Goal: Transaction & Acquisition: Book appointment/travel/reservation

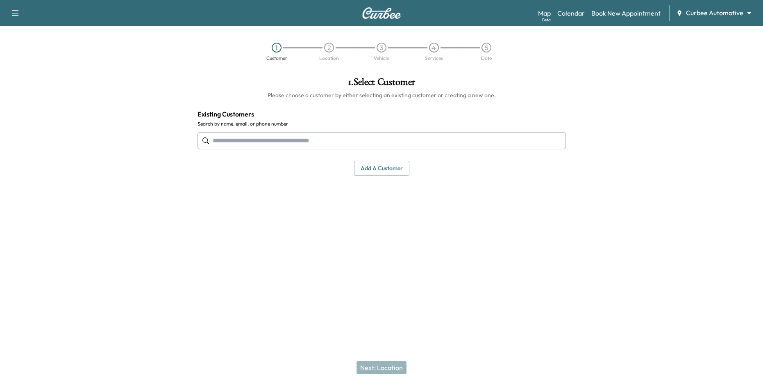
click at [282, 144] on input "text" at bounding box center [382, 140] width 369 height 17
click at [271, 143] on input "text" at bounding box center [382, 140] width 369 height 17
click at [258, 143] on input "text" at bounding box center [382, 140] width 369 height 17
click at [722, 18] on div "Curbee Automotive ******** ​" at bounding box center [717, 13] width 80 height 10
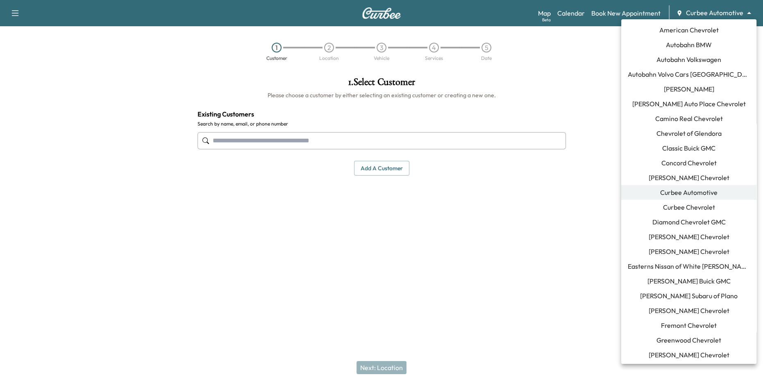
click at [718, 14] on body "Support Log Out Map Beta Calendar Book New Appointment Curbee Automotive ******…" at bounding box center [381, 192] width 763 height 384
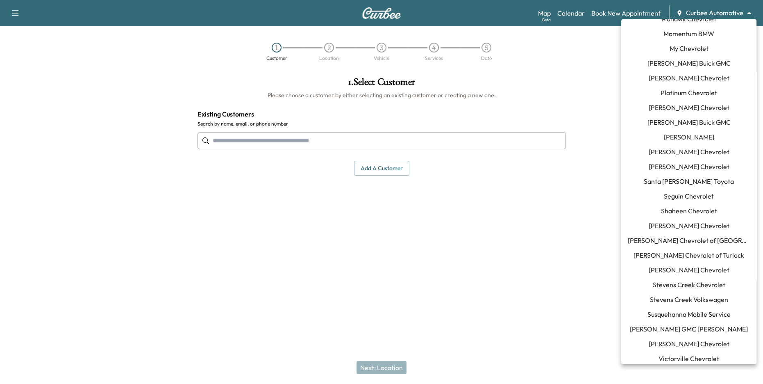
scroll to position [578, 0]
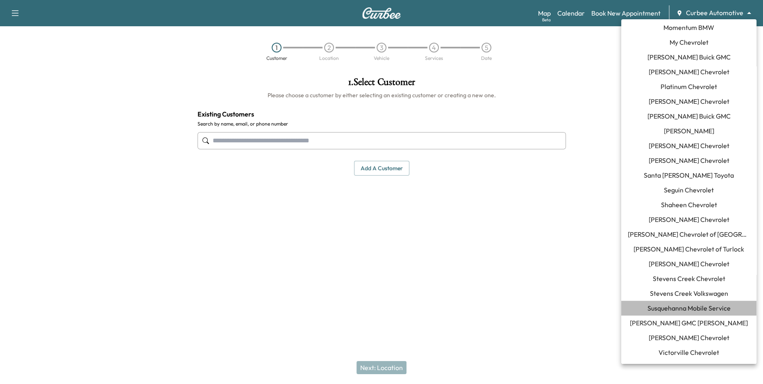
click at [705, 304] on span "Susquehanna Mobile Service" at bounding box center [689, 308] width 83 height 10
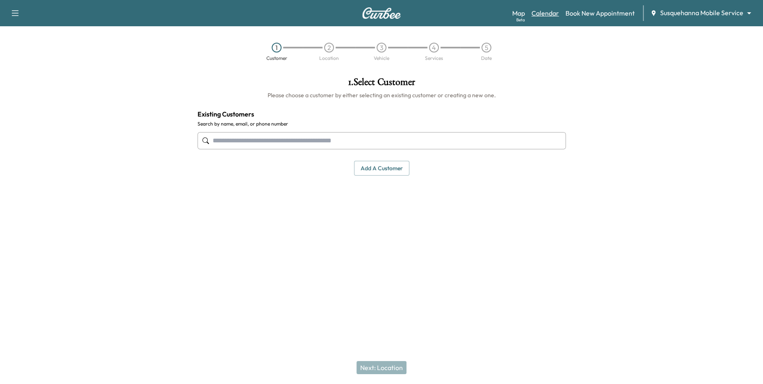
click at [552, 13] on link "Calendar" at bounding box center [545, 13] width 27 height 10
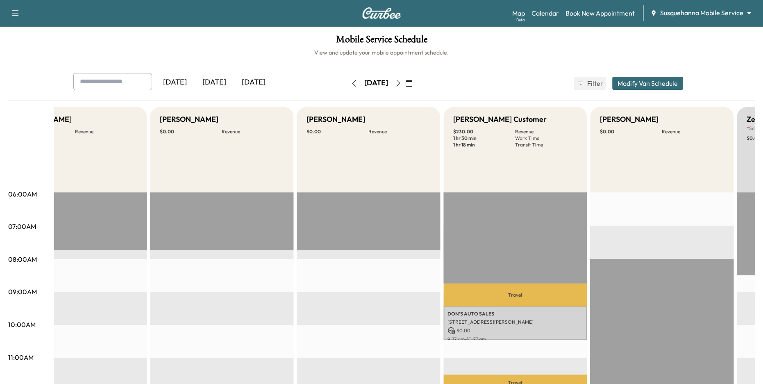
click at [351, 85] on icon "button" at bounding box center [354, 83] width 7 height 7
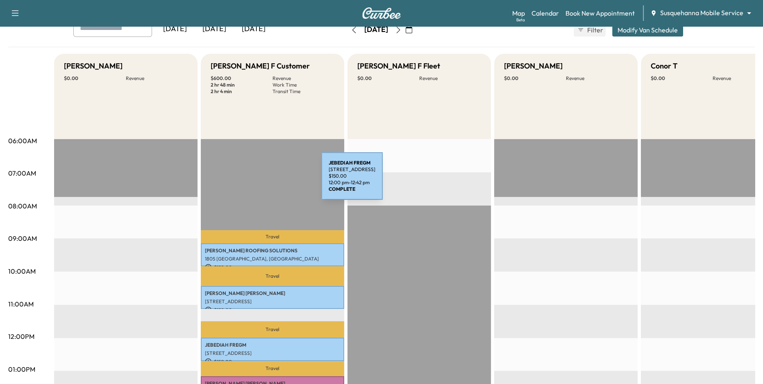
scroll to position [41, 0]
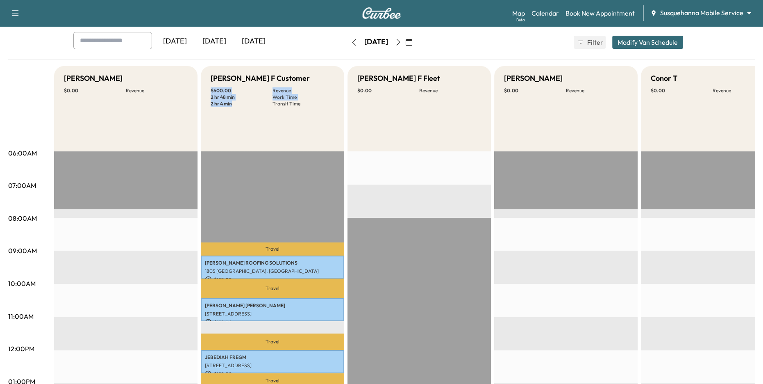
drag, startPoint x: 210, startPoint y: 90, endPoint x: 239, endPoint y: 105, distance: 32.5
click at [239, 105] on div "$ 600.00 Revenue 2 hr 48 min Work Time 2 hr 4 min Transit Time" at bounding box center [273, 97] width 124 height 20
click at [283, 96] on p "Work Time" at bounding box center [304, 97] width 62 height 7
drag, startPoint x: 237, startPoint y: 103, endPoint x: 211, endPoint y: 89, distance: 29.2
click at [211, 89] on div "$ 600.00 Revenue 2 hr 48 min Work Time 2 hr 4 min Transit Time" at bounding box center [273, 97] width 124 height 20
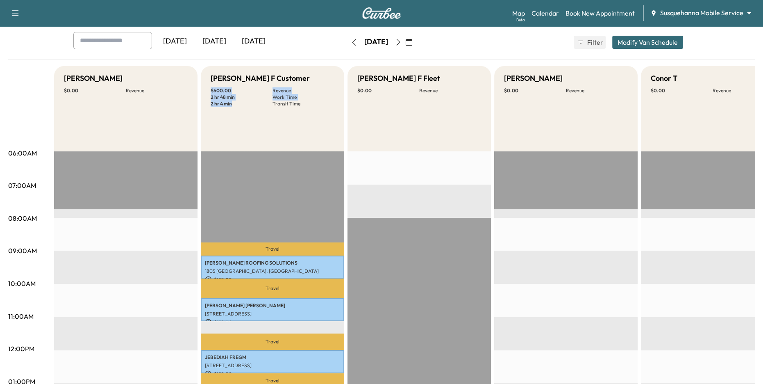
click at [244, 105] on p "2 hr 4 min" at bounding box center [242, 103] width 62 height 7
drag, startPoint x: 233, startPoint y: 105, endPoint x: 215, endPoint y: 104, distance: 18.0
click at [215, 104] on p "2 hr 4 min" at bounding box center [242, 103] width 62 height 7
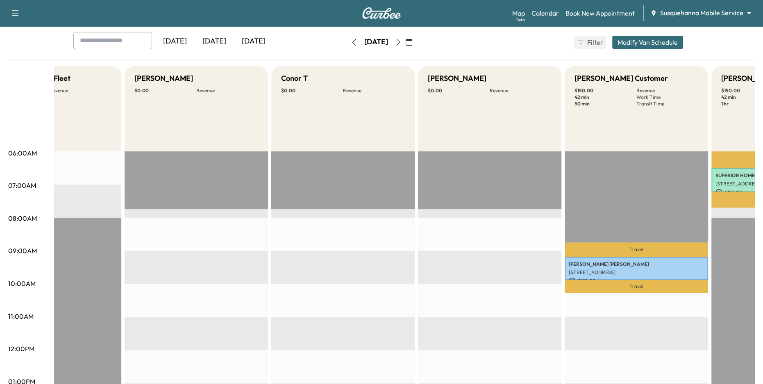
scroll to position [41, 0]
click at [696, 9] on body "Support Log Out Map Beta Calendar Book New Appointment Susquehanna Mobile Servi…" at bounding box center [381, 151] width 763 height 384
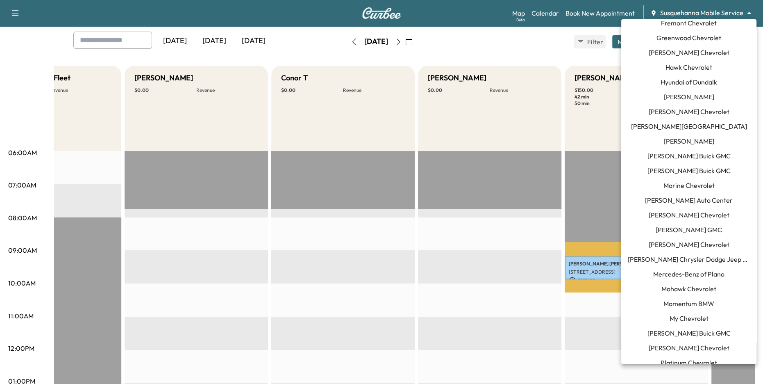
scroll to position [387, 0]
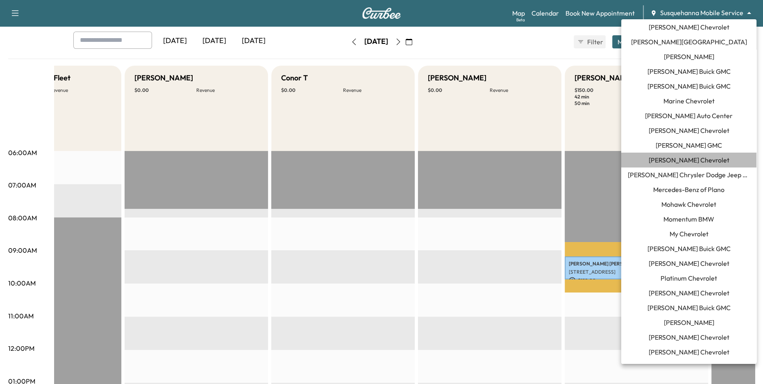
click at [688, 162] on span "[PERSON_NAME] Chevrolet" at bounding box center [689, 160] width 81 height 10
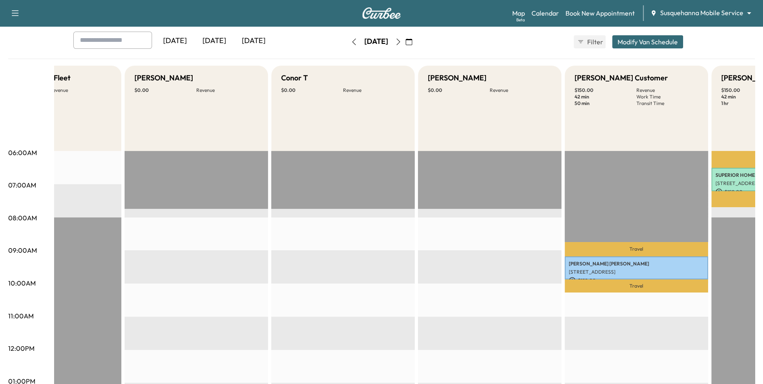
scroll to position [0, 0]
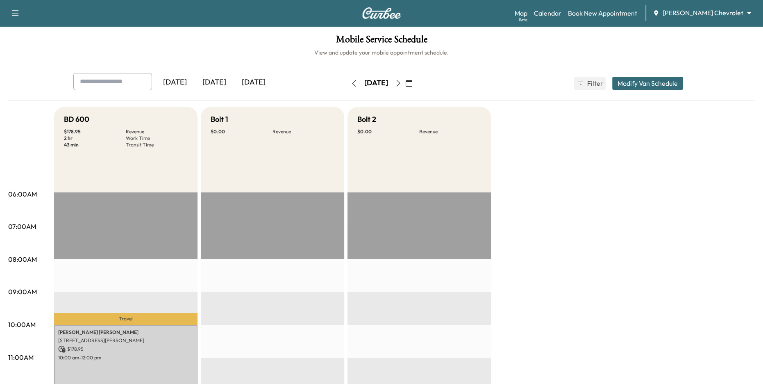
click at [347, 89] on div "[DATE] September 2025 S M T W T F S 31 1 2 3 4 5 6 7 8 9 10 11 12 13 14 15 16 1…" at bounding box center [381, 83] width 69 height 26
click at [351, 84] on icon "button" at bounding box center [354, 83] width 7 height 7
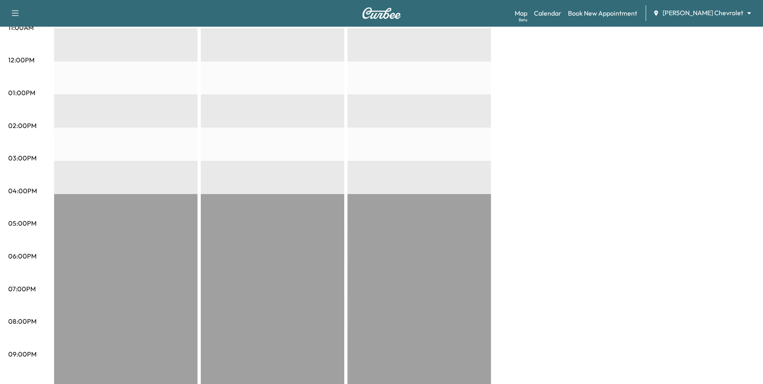
scroll to position [21, 0]
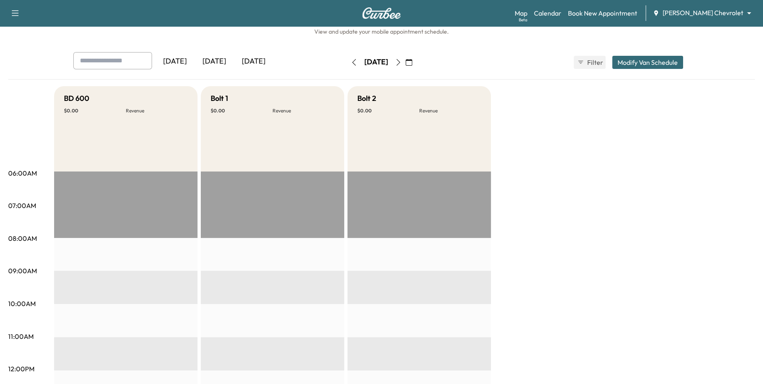
click at [406, 59] on button "button" at bounding box center [399, 62] width 14 height 13
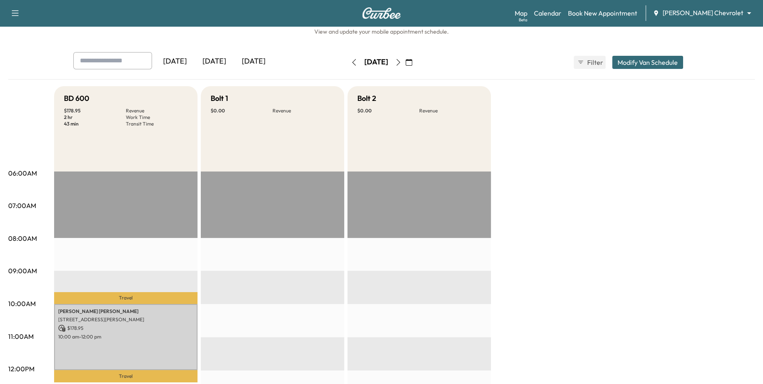
click at [406, 59] on button "button" at bounding box center [399, 62] width 14 height 13
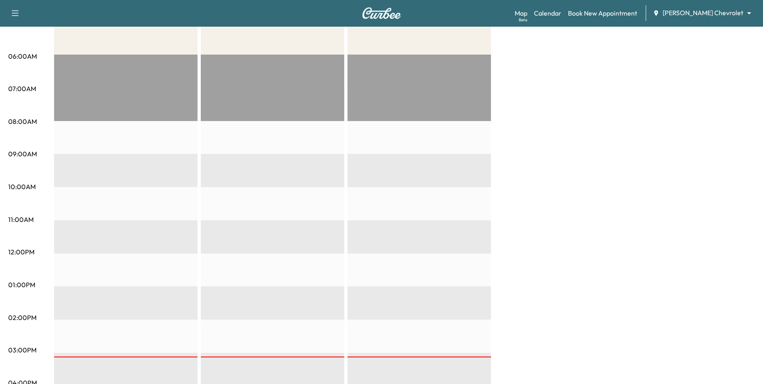
scroll to position [16, 0]
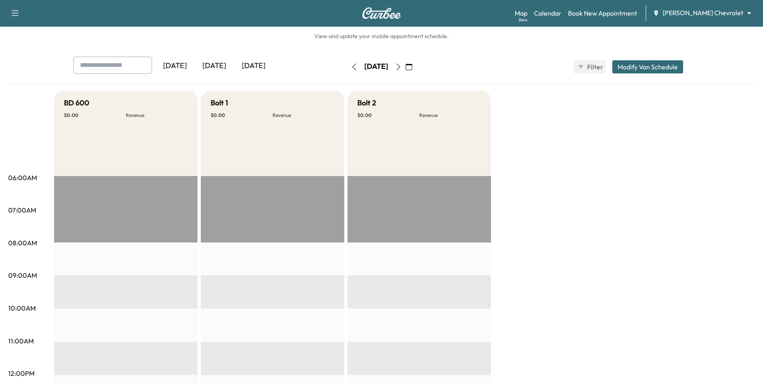
click at [406, 70] on button "button" at bounding box center [399, 66] width 14 height 13
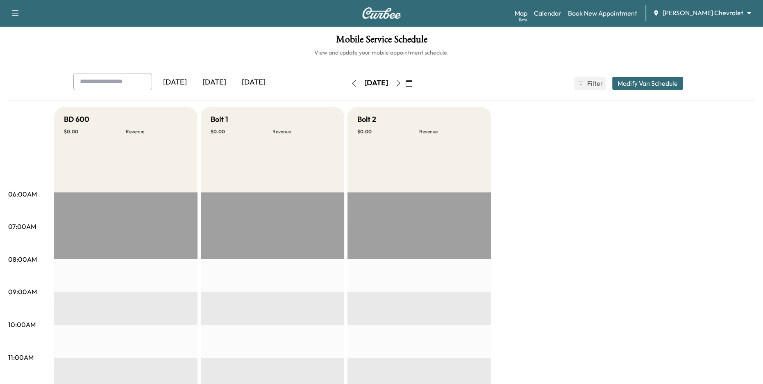
click at [351, 85] on icon "button" at bounding box center [354, 83] width 7 height 7
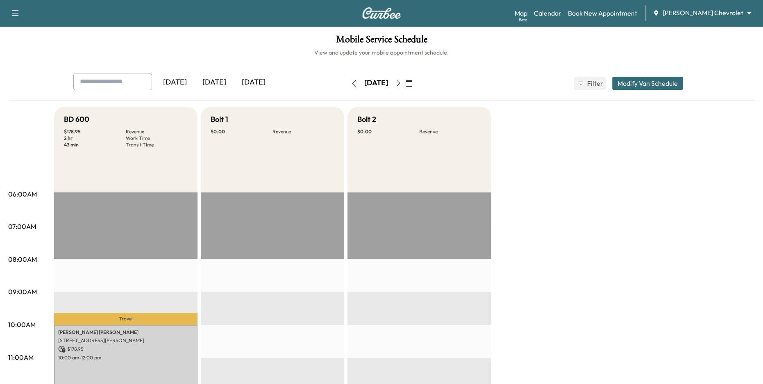
click at [347, 85] on button "button" at bounding box center [354, 83] width 14 height 13
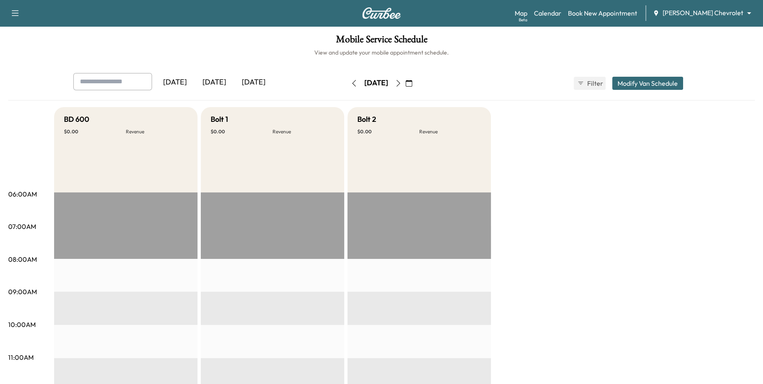
click at [347, 85] on button "button" at bounding box center [354, 83] width 14 height 13
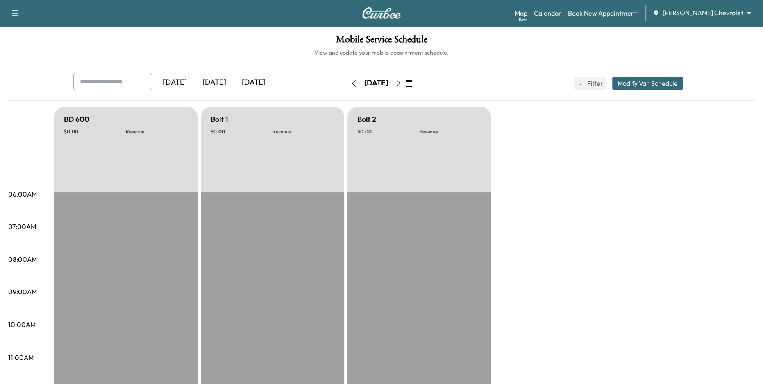
click at [351, 83] on icon "button" at bounding box center [354, 83] width 7 height 7
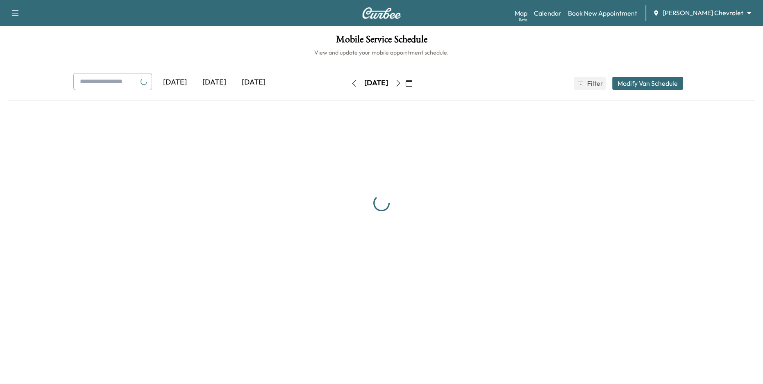
click at [351, 83] on icon "button" at bounding box center [354, 83] width 7 height 7
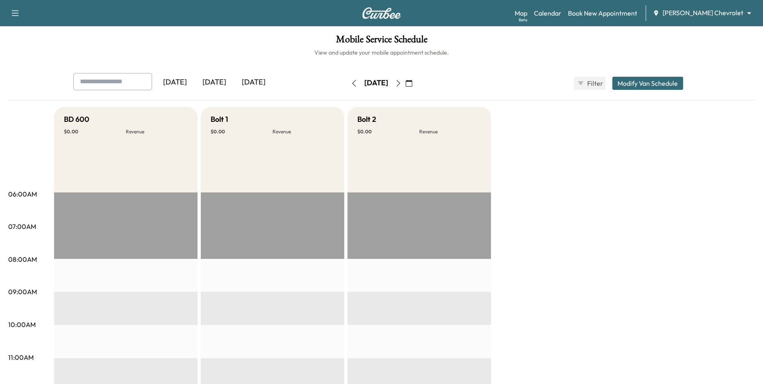
click at [351, 83] on icon "button" at bounding box center [354, 83] width 7 height 7
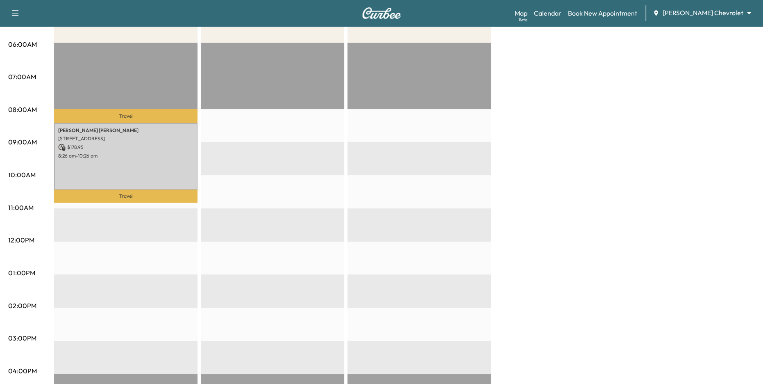
scroll to position [30, 0]
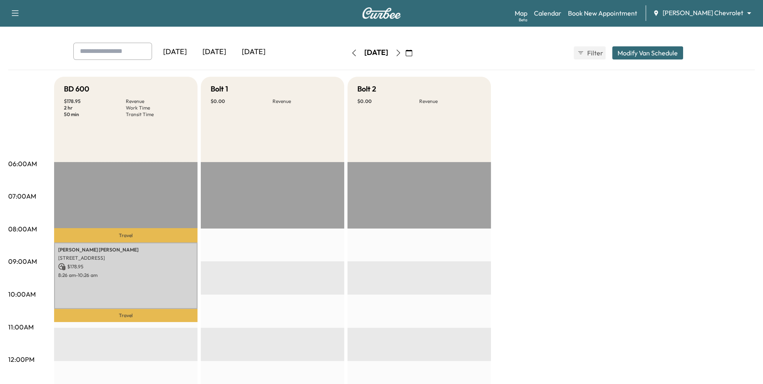
click at [347, 55] on button "button" at bounding box center [354, 52] width 14 height 13
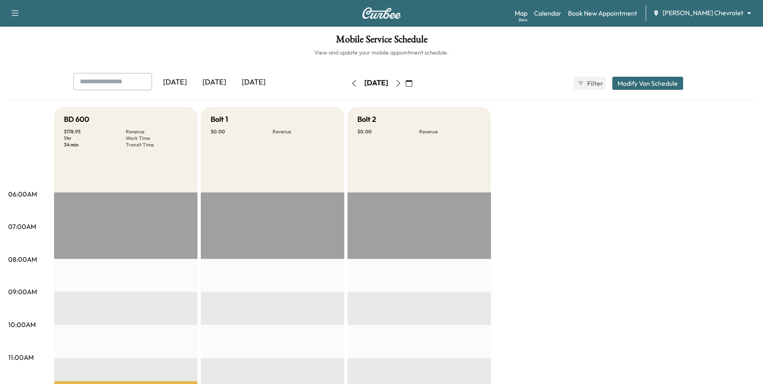
scroll to position [112, 0]
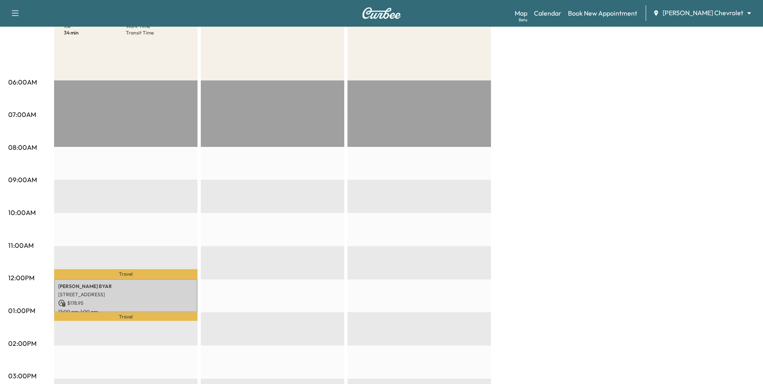
click at [701, 11] on body "Support Log Out Map Beta Calendar Book New Appointment [PERSON_NAME] Chevrolet …" at bounding box center [381, 80] width 763 height 384
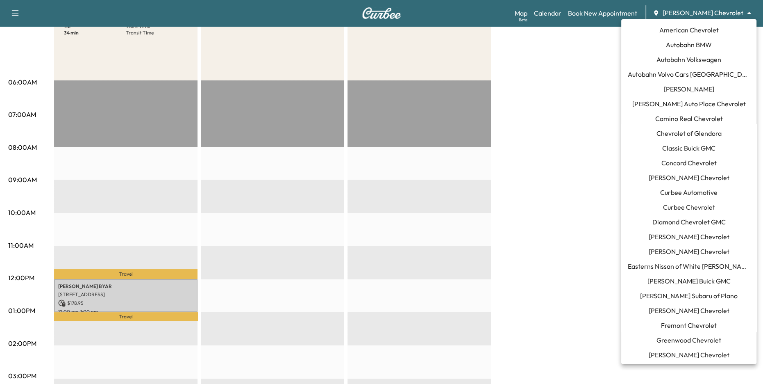
scroll to position [355, 0]
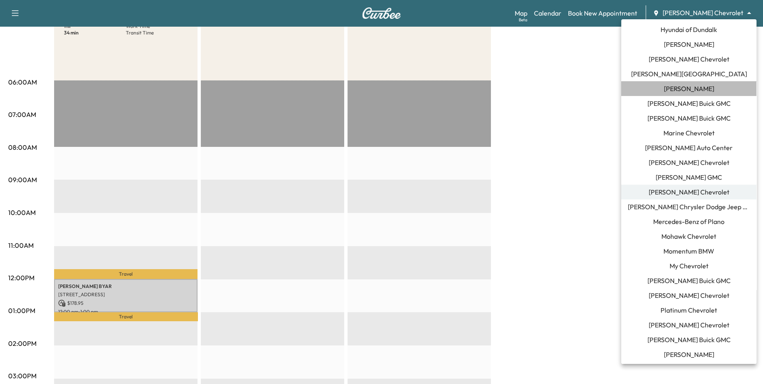
click at [697, 85] on span "[PERSON_NAME]" at bounding box center [689, 89] width 50 height 10
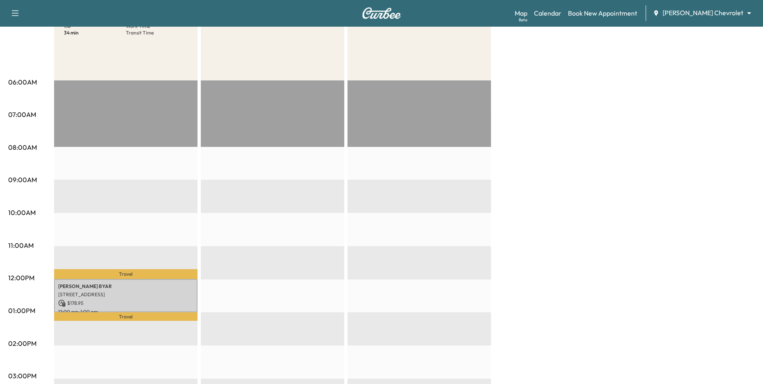
scroll to position [0, 0]
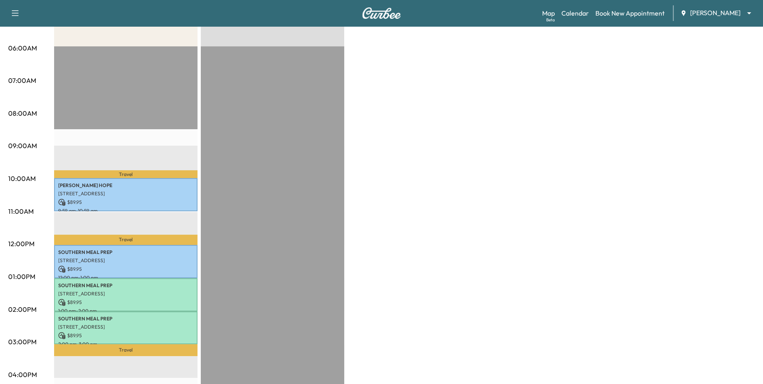
scroll to position [209, 0]
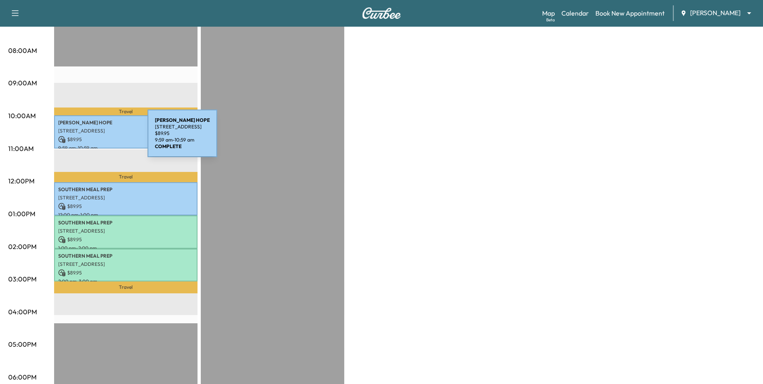
click at [86, 138] on p "$ 89.95" at bounding box center [125, 139] width 135 height 7
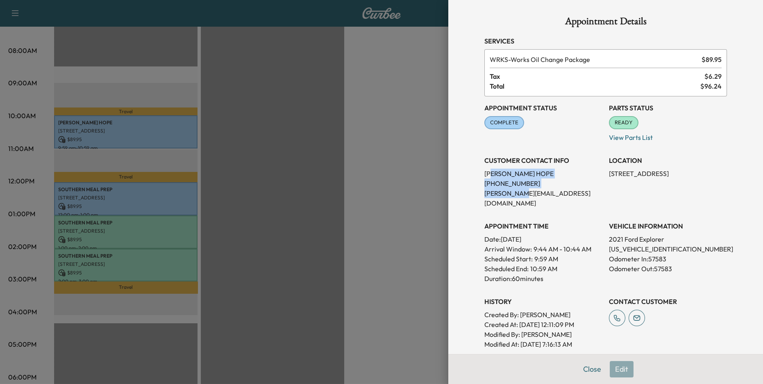
drag, startPoint x: 494, startPoint y: 169, endPoint x: 530, endPoint y: 198, distance: 45.5
click at [530, 197] on div "CUSTOMER CONTACT INFO [PERSON_NAME] [PHONE_NUMBER] [PERSON_NAME][EMAIL_ADDRESS]…" at bounding box center [544, 178] width 118 height 59
drag, startPoint x: 499, startPoint y: 231, endPoint x: 561, endPoint y: 279, distance: 78.3
click at [561, 279] on div "Appointment Status COMPLETE Mark as Not Ready Parts Status READY Mark as Not Re…" at bounding box center [606, 222] width 243 height 253
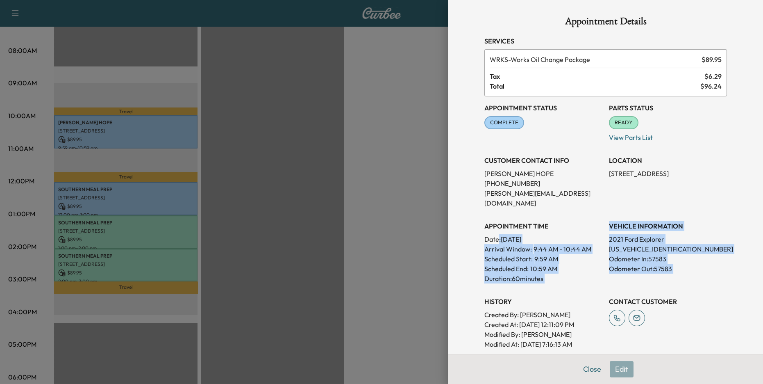
click at [635, 254] on p "Odometer In: 57583" at bounding box center [668, 259] width 118 height 10
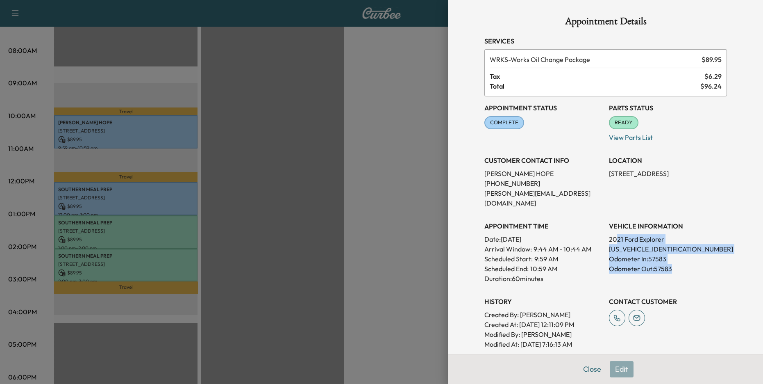
drag, startPoint x: 617, startPoint y: 232, endPoint x: 663, endPoint y: 271, distance: 59.6
click at [663, 270] on div "VEHICLE INFORMATION 2021 Ford Explorer [US_VEHICLE_IDENTIFICATION_NUMBER] Odome…" at bounding box center [668, 248] width 118 height 69
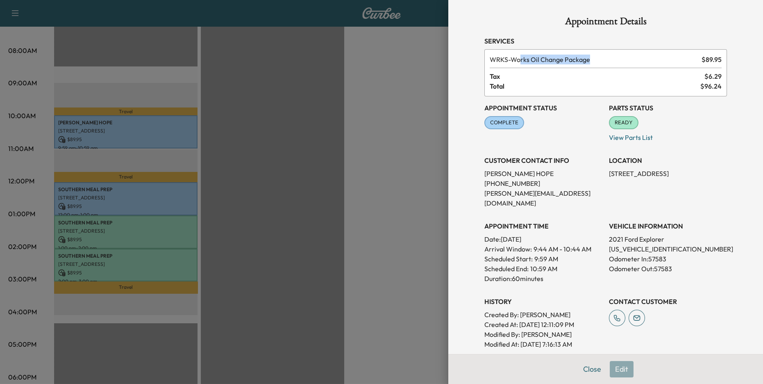
drag, startPoint x: 522, startPoint y: 57, endPoint x: 606, endPoint y: 66, distance: 84.2
click at [605, 61] on span "WRKS - Works Oil Change Package" at bounding box center [594, 60] width 209 height 10
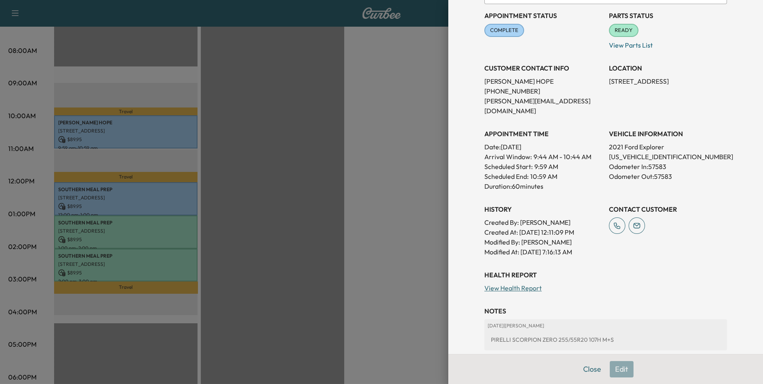
scroll to position [134, 0]
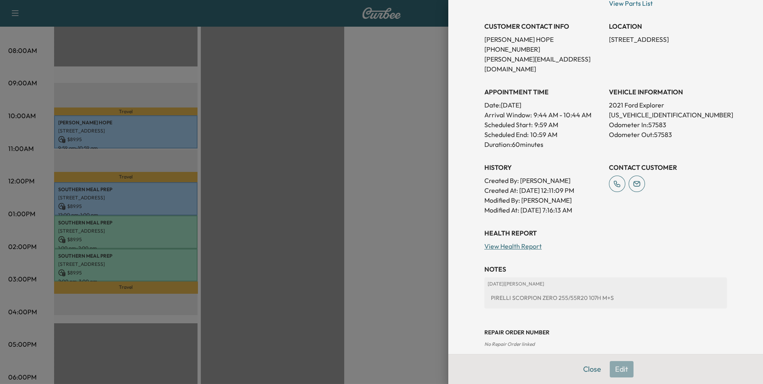
click at [499, 290] on div "PIRELLI SCORPION ZERO 255/55R20 107H M+S" at bounding box center [606, 297] width 236 height 15
click at [427, 287] on div at bounding box center [381, 192] width 763 height 384
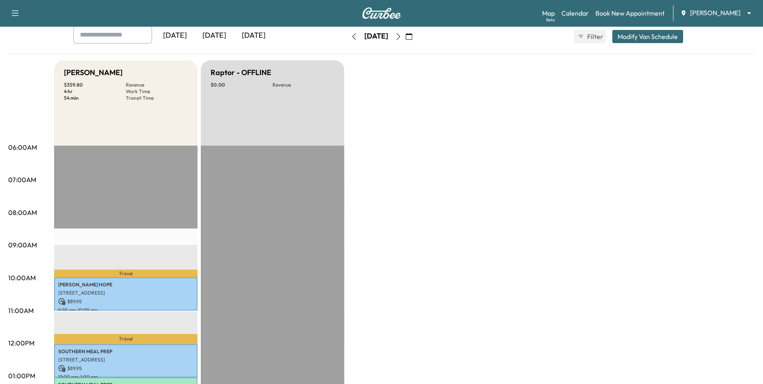
scroll to position [0, 0]
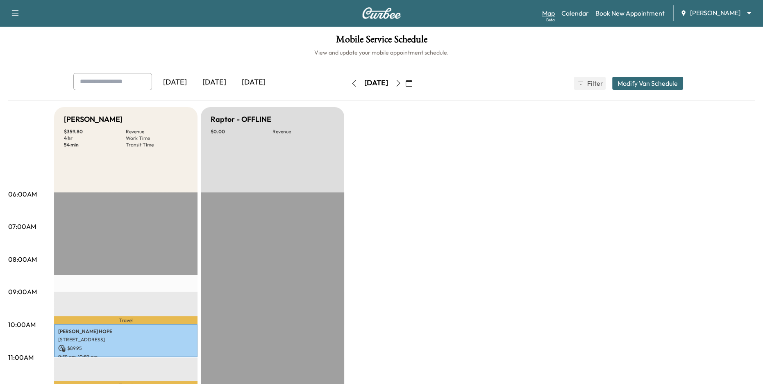
click at [549, 16] on link "Map Beta" at bounding box center [548, 13] width 13 height 10
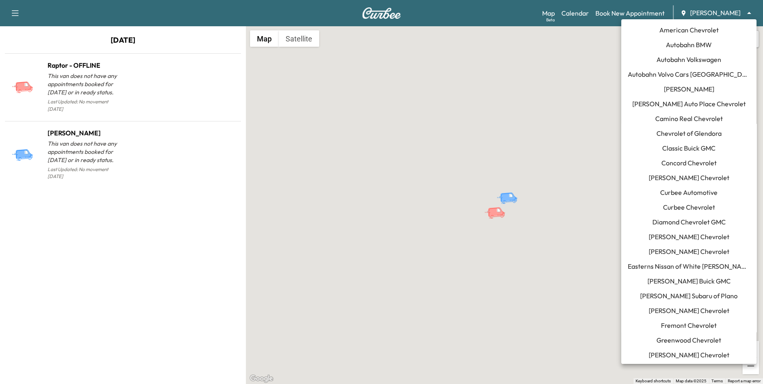
click at [722, 15] on body "Support Log Out Map Beta Calendar Book New Appointment [PERSON_NAME] ******** ​…" at bounding box center [381, 192] width 763 height 384
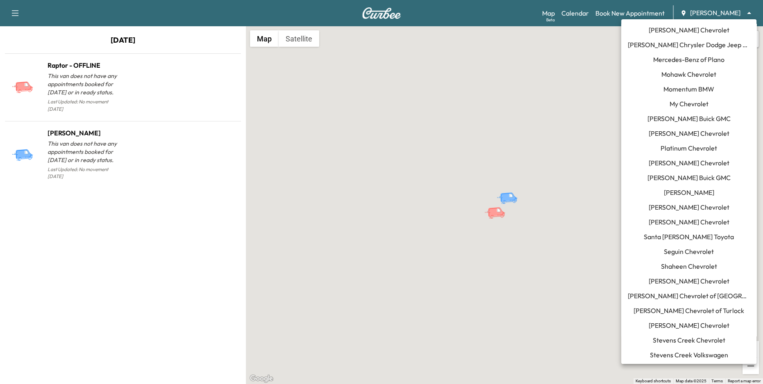
scroll to position [591, 0]
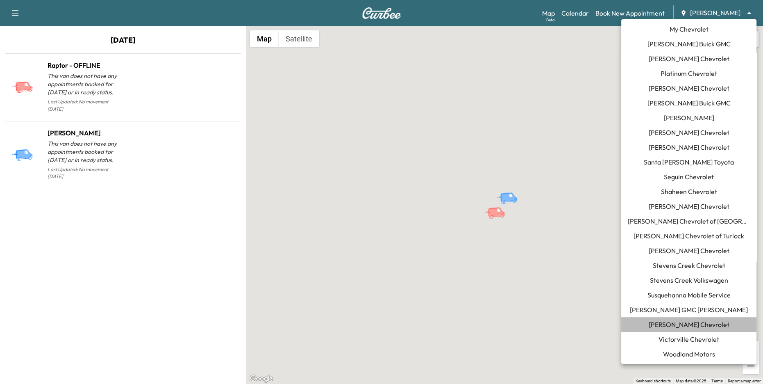
click at [687, 319] on span "[PERSON_NAME] Chevrolet" at bounding box center [689, 324] width 81 height 10
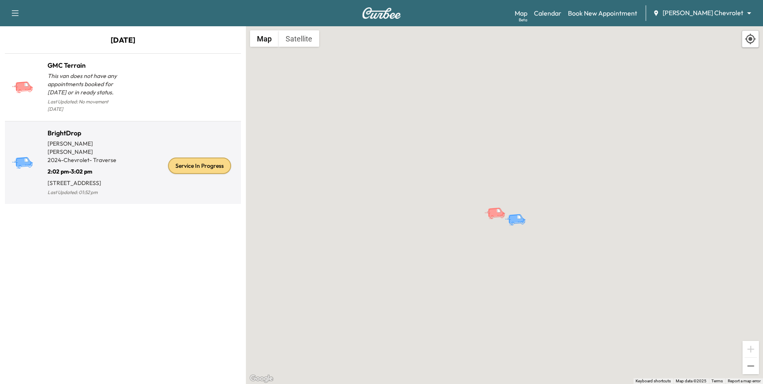
click at [128, 168] on div "Service In Progress" at bounding box center [180, 165] width 115 height 63
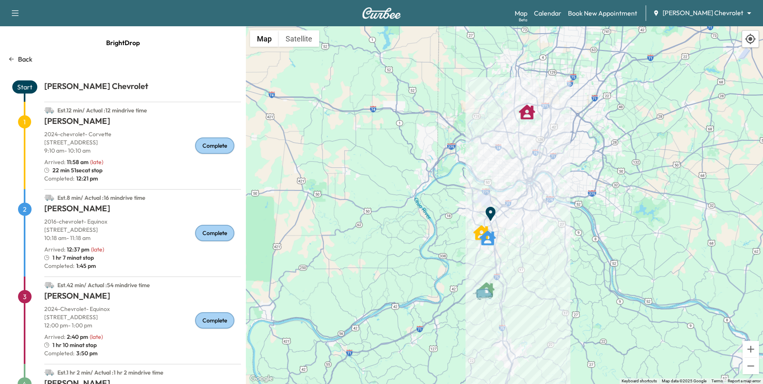
scroll to position [93, 0]
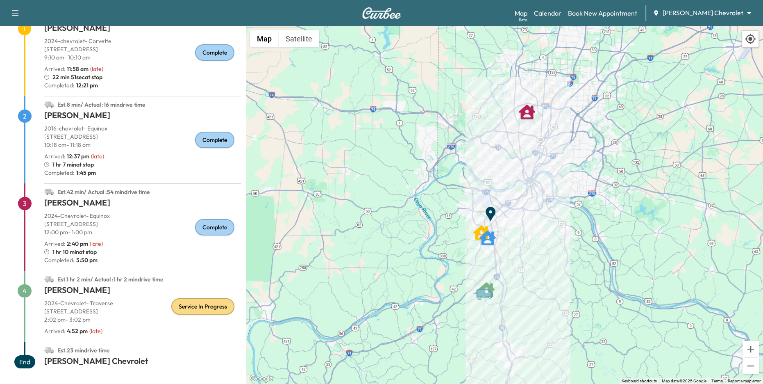
click at [138, 310] on p "[STREET_ADDRESS]" at bounding box center [142, 311] width 197 height 8
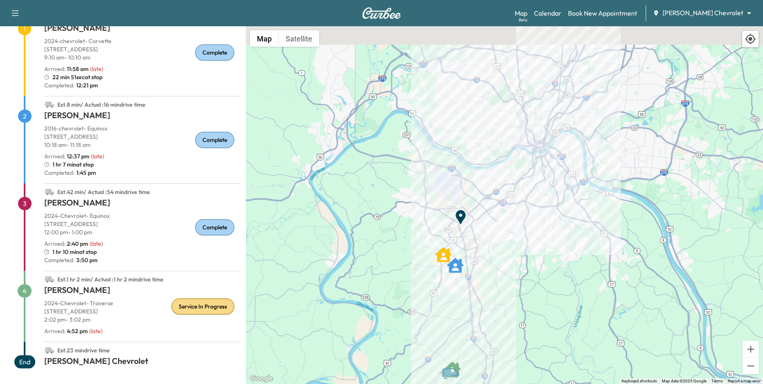
drag, startPoint x: 537, startPoint y: 227, endPoint x: 490, endPoint y: 272, distance: 65.5
click at [490, 272] on div "To activate drag with keyboard, press Alt + Enter. Once in keyboard drag state,…" at bounding box center [504, 205] width 517 height 358
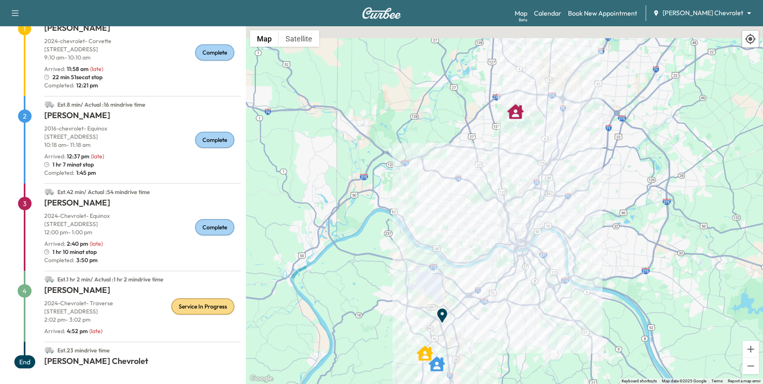
drag, startPoint x: 551, startPoint y: 121, endPoint x: 542, endPoint y: 210, distance: 89.4
click at [542, 210] on div "To activate drag with keyboard, press Alt + Enter. Once in keyboard drag state,…" at bounding box center [504, 205] width 517 height 358
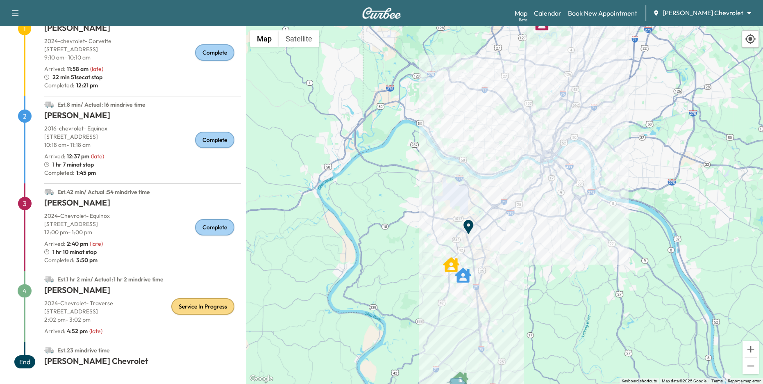
drag, startPoint x: 518, startPoint y: 310, endPoint x: 544, endPoint y: 218, distance: 95.5
click at [544, 218] on div "To activate drag with keyboard, press Alt + Enter. Once in keyboard drag state,…" at bounding box center [504, 205] width 517 height 358
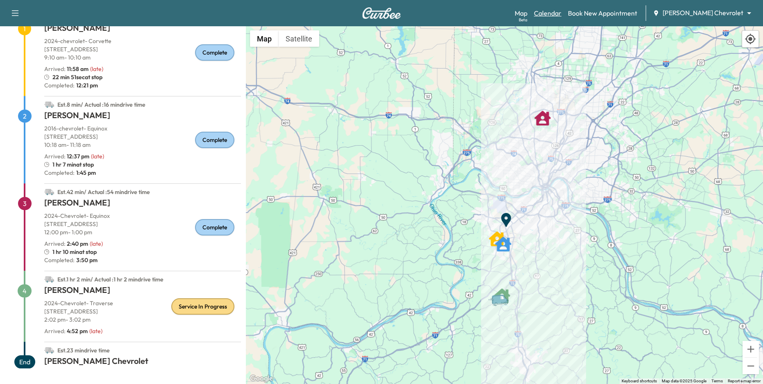
click at [562, 13] on link "Calendar" at bounding box center [547, 13] width 27 height 10
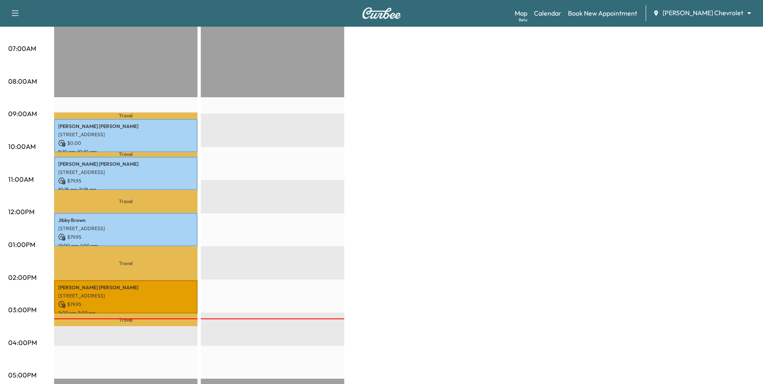
scroll to position [178, 0]
click at [12, 14] on icon "button" at bounding box center [15, 13] width 10 height 10
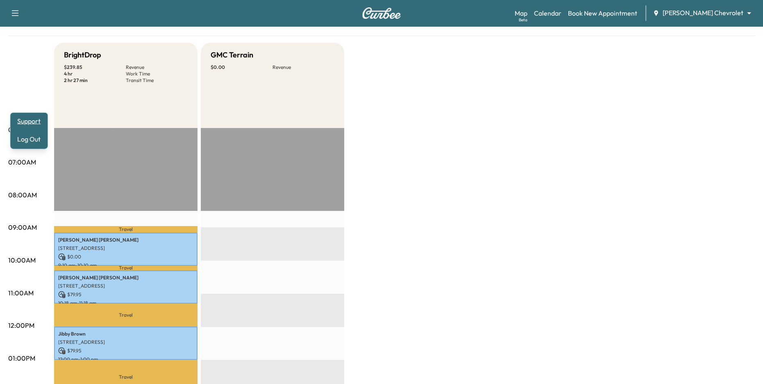
scroll to position [0, 0]
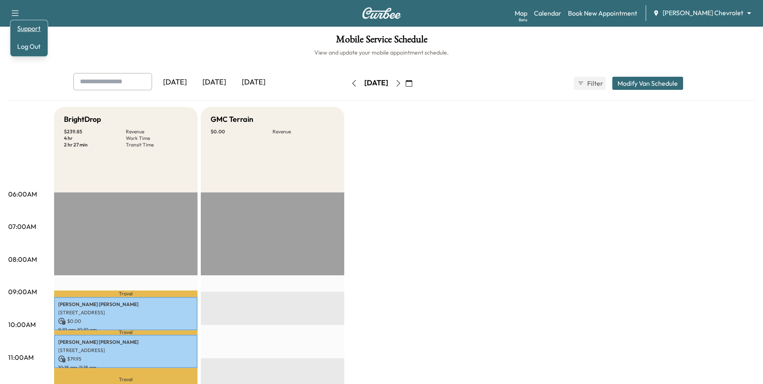
click at [29, 28] on link "Support" at bounding box center [29, 28] width 31 height 10
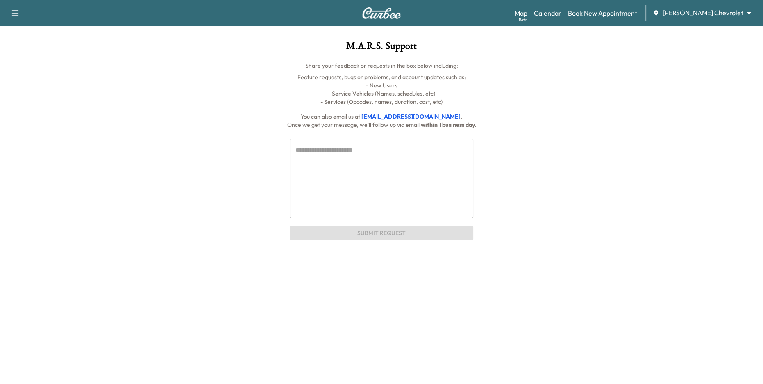
click at [15, 17] on icon "button" at bounding box center [15, 13] width 10 height 10
click at [562, 14] on link "Calendar" at bounding box center [547, 13] width 27 height 10
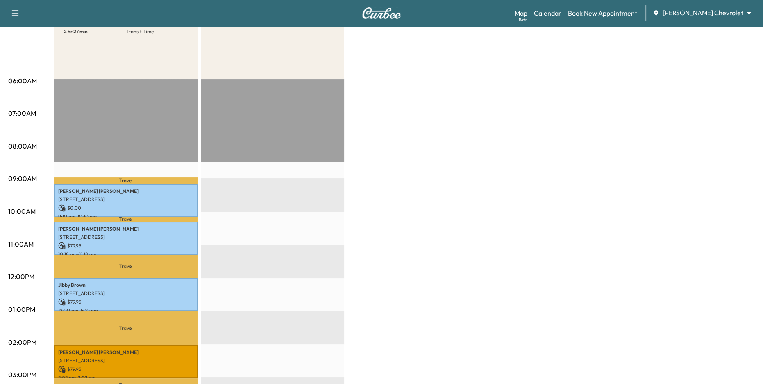
scroll to position [156, 0]
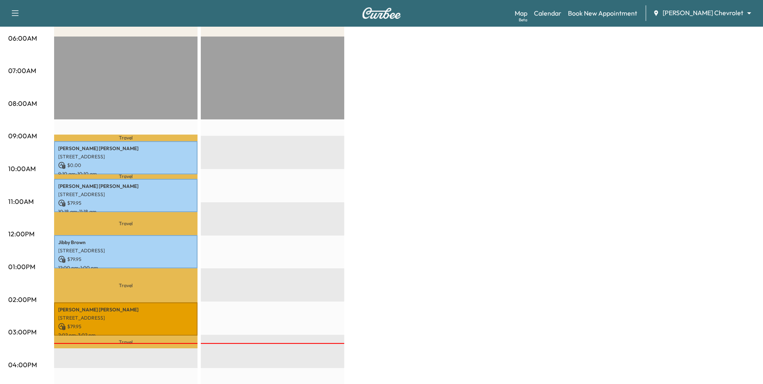
click at [734, 9] on body "Support Log Out Map Beta Calendar Book New Appointment [PERSON_NAME] Chevrolet …" at bounding box center [381, 36] width 763 height 384
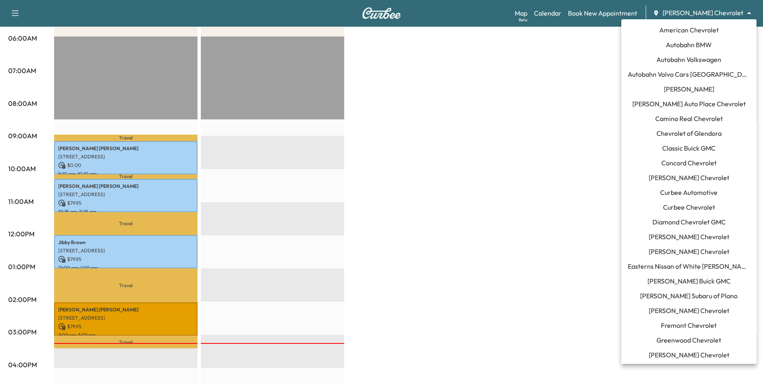
scroll to position [462, 0]
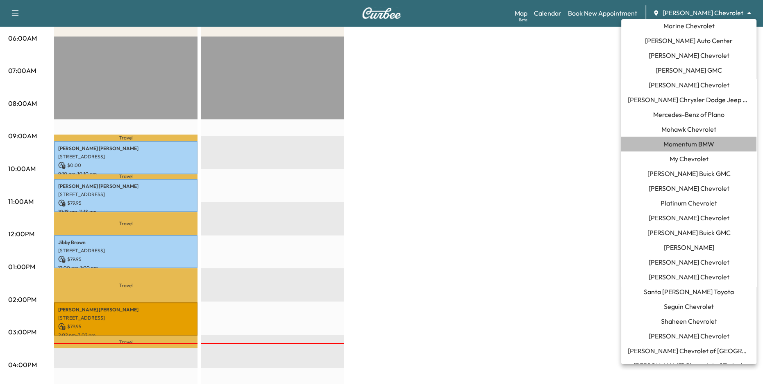
click at [690, 143] on span "Momentum BMW" at bounding box center [689, 144] width 51 height 10
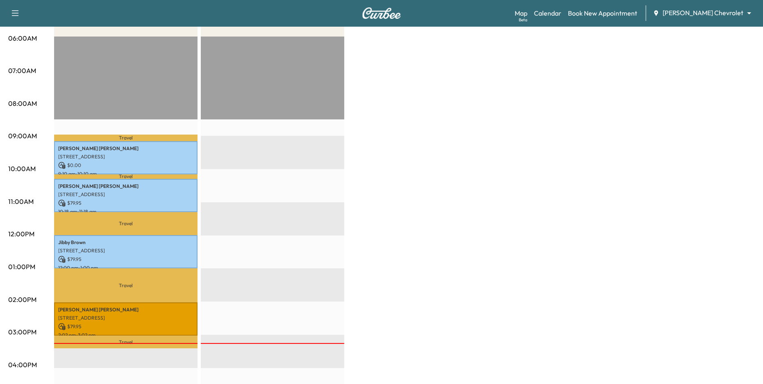
scroll to position [0, 0]
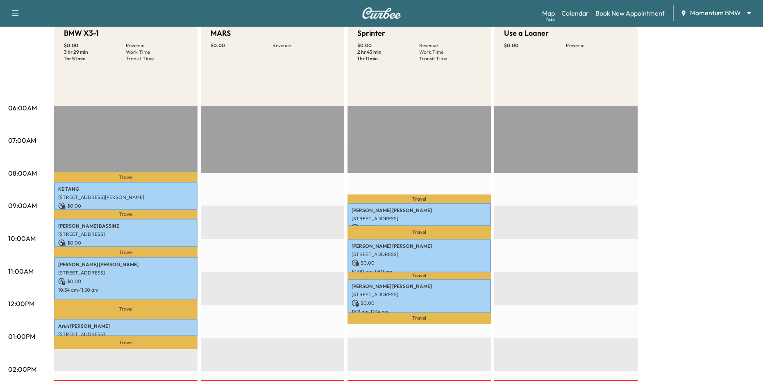
scroll to position [78, 0]
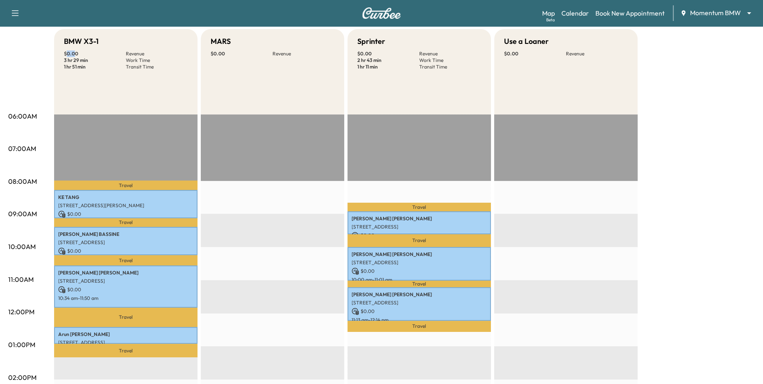
drag, startPoint x: 66, startPoint y: 52, endPoint x: 81, endPoint y: 54, distance: 14.9
click at [81, 54] on p "$ 0.00" at bounding box center [95, 53] width 62 height 7
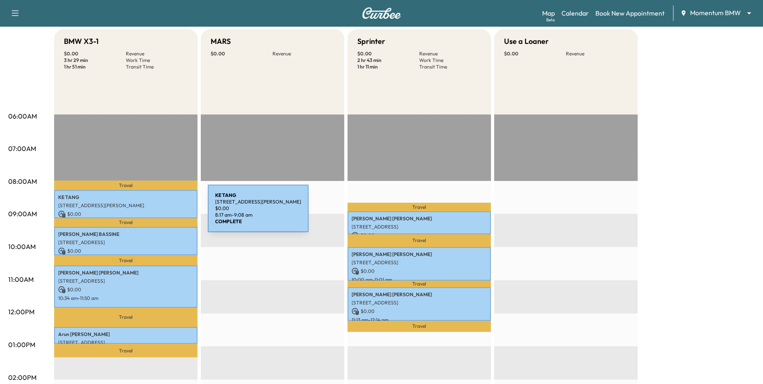
click at [146, 213] on p "$ 0.00" at bounding box center [125, 213] width 135 height 7
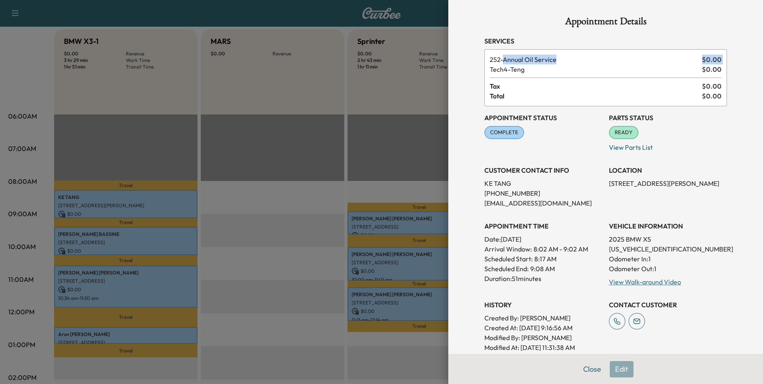
drag, startPoint x: 503, startPoint y: 59, endPoint x: 556, endPoint y: 66, distance: 54.1
click at [556, 66] on div "252 - Annual Oil Service $ 0.00 Tech4 - Teng $ 0.00 Tax $ 0.00 Total $ 0.00" at bounding box center [606, 77] width 243 height 57
click at [564, 72] on span "Tech4 - Teng" at bounding box center [594, 69] width 209 height 10
click at [423, 92] on div at bounding box center [381, 192] width 763 height 384
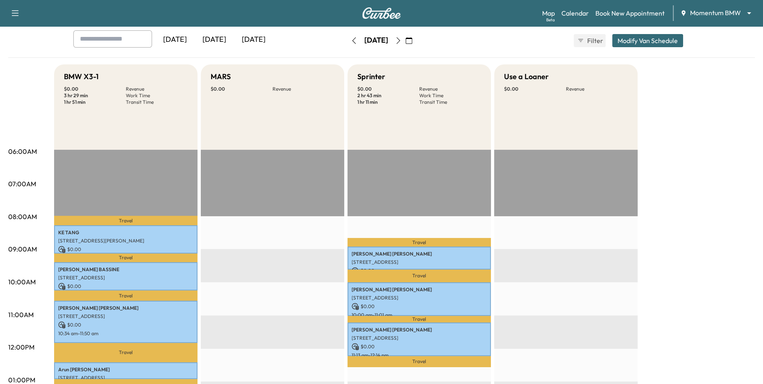
scroll to position [40, 0]
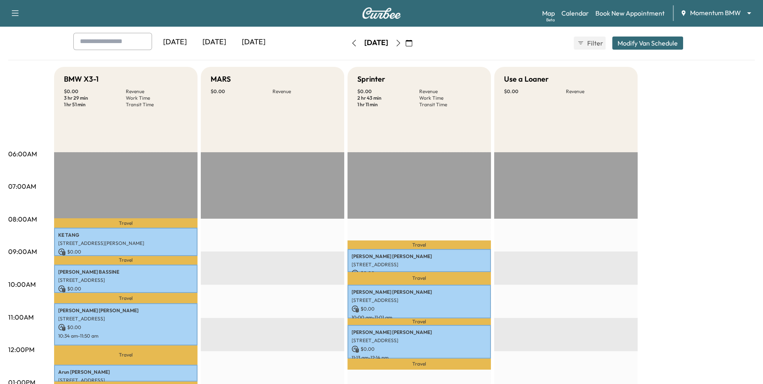
click at [347, 43] on button "button" at bounding box center [354, 42] width 14 height 13
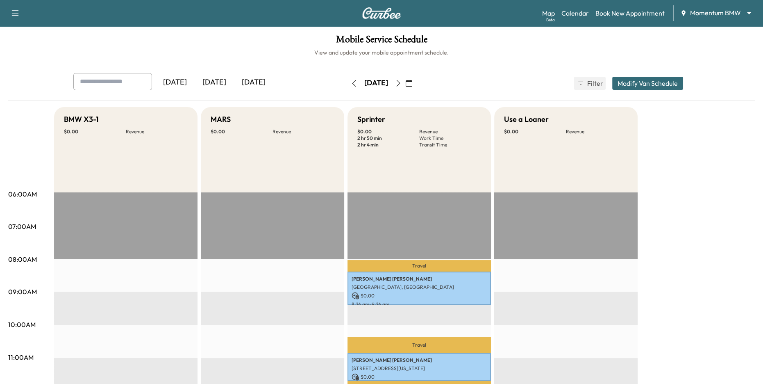
scroll to position [11, 0]
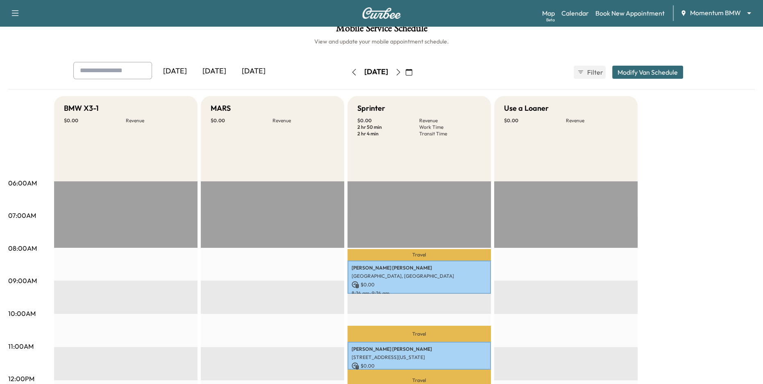
click at [353, 71] on icon "button" at bounding box center [355, 72] width 4 height 7
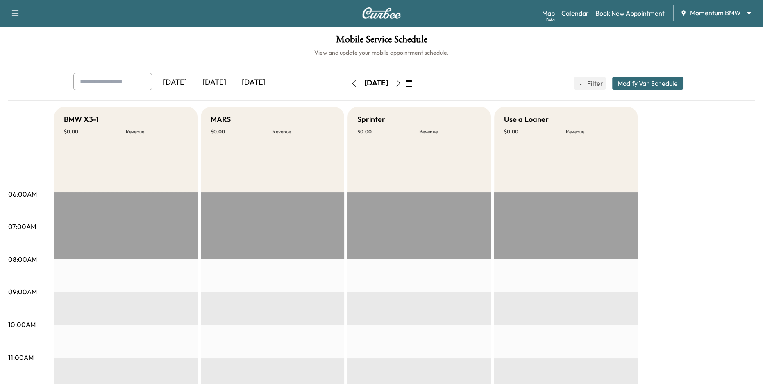
click at [351, 82] on icon "button" at bounding box center [354, 83] width 7 height 7
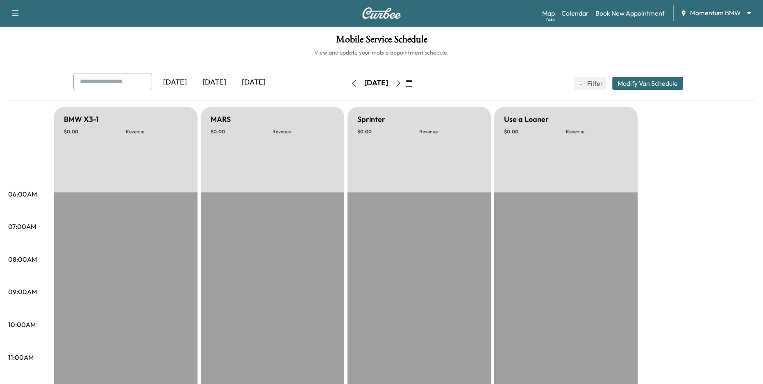
click at [402, 84] on icon "button" at bounding box center [398, 83] width 7 height 7
click at [406, 84] on div "[DATE]" at bounding box center [376, 83] width 58 height 13
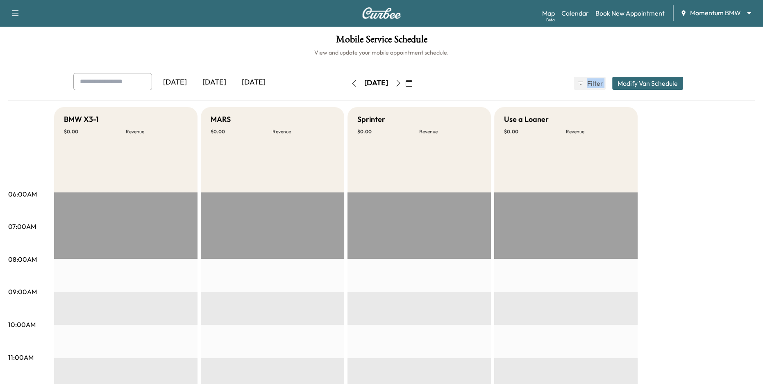
click at [406, 84] on div "[DATE]" at bounding box center [376, 83] width 58 height 13
click at [402, 84] on icon "button" at bounding box center [398, 83] width 7 height 7
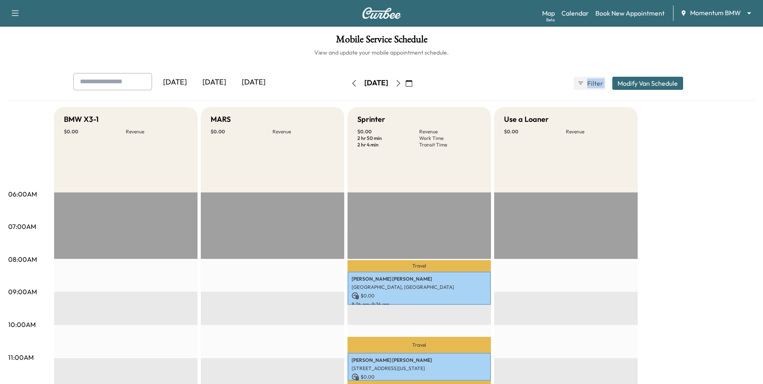
click at [402, 84] on icon "button" at bounding box center [398, 83] width 7 height 7
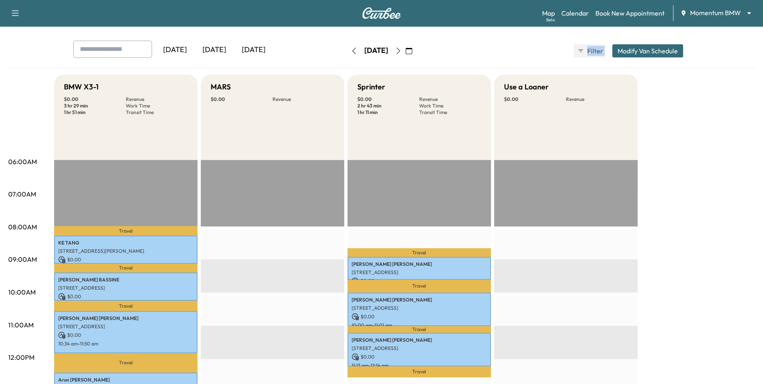
scroll to position [31, 0]
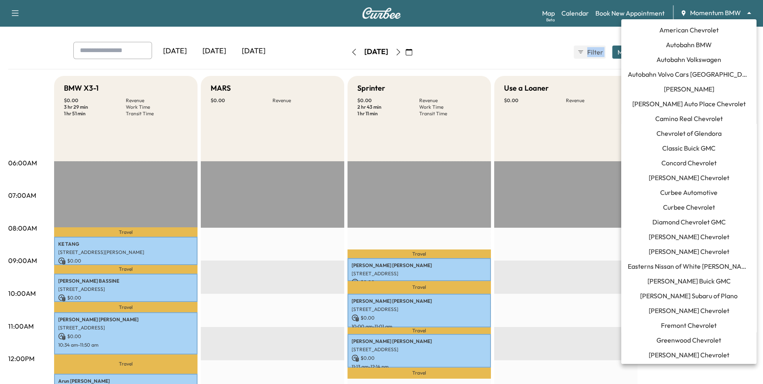
click at [711, 12] on body "Support Log Out Map Beta Calendar Book New Appointment Momentum BMW ******** ​ …" at bounding box center [381, 161] width 763 height 384
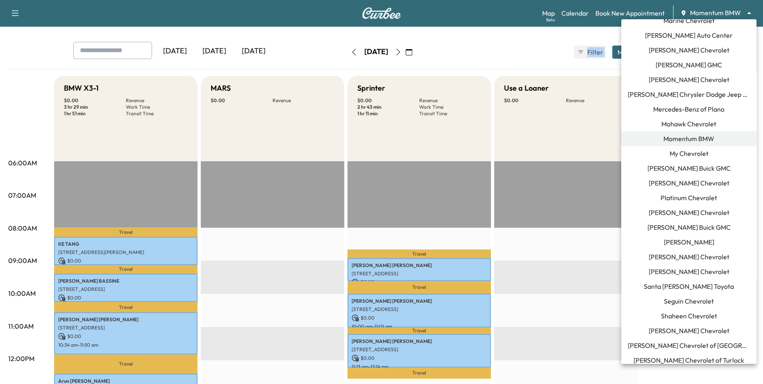
scroll to position [467, 0]
click at [693, 287] on span "Santa [PERSON_NAME] Toyota" at bounding box center [689, 286] width 90 height 10
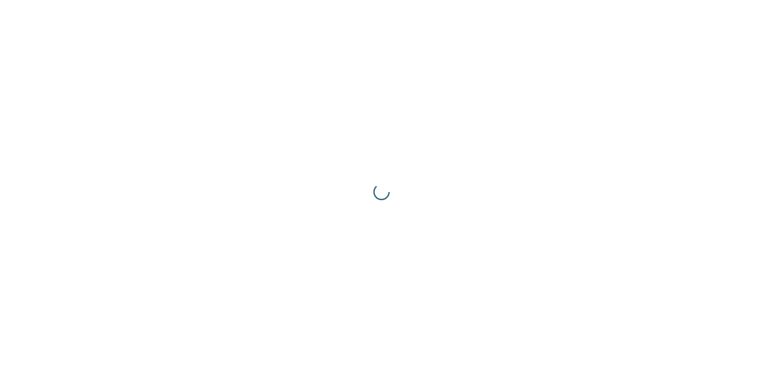
scroll to position [0, 0]
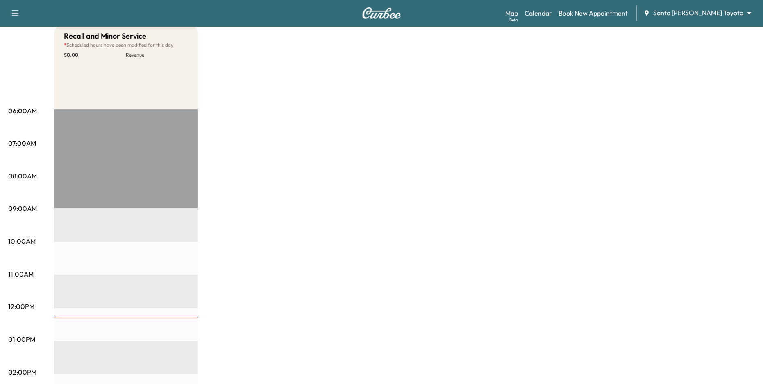
scroll to position [44, 0]
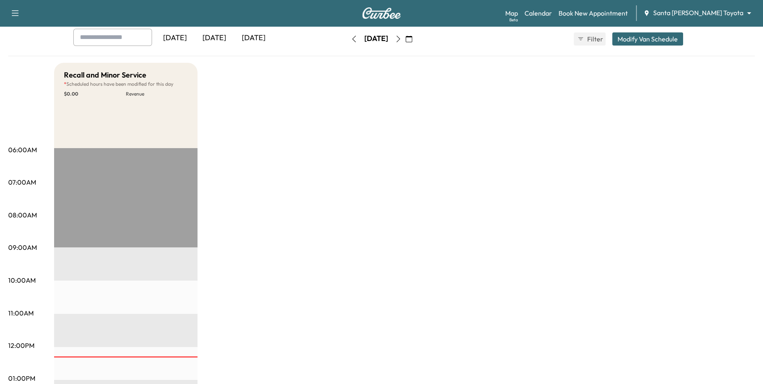
click at [351, 36] on icon "button" at bounding box center [354, 39] width 7 height 7
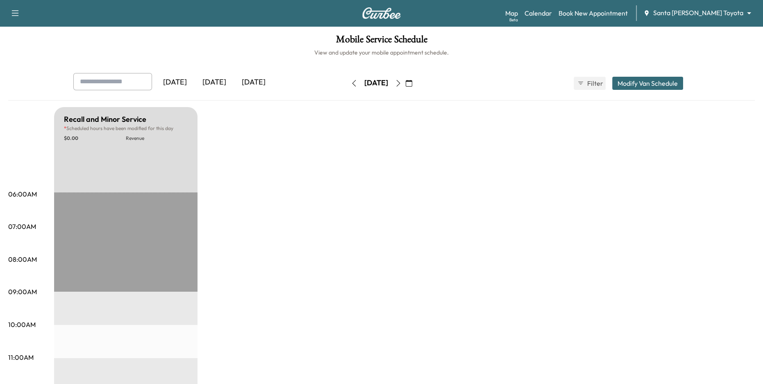
click at [351, 83] on icon "button" at bounding box center [354, 83] width 7 height 7
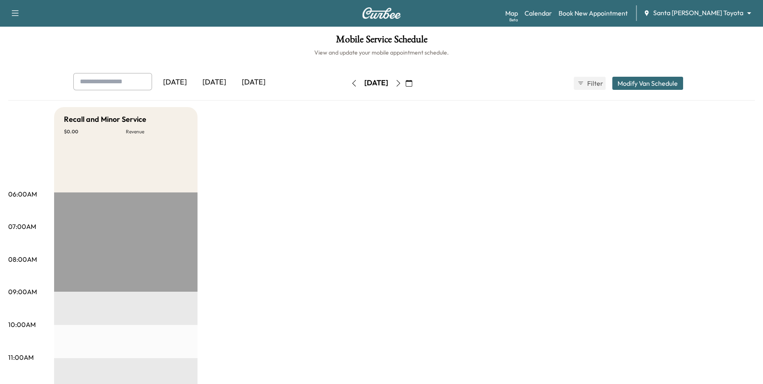
click at [351, 83] on icon "button" at bounding box center [354, 83] width 7 height 7
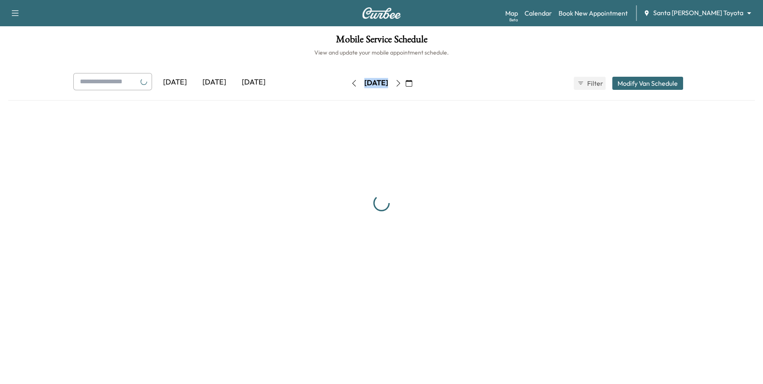
click at [327, 83] on div "[DATE] [DATE] [DATE] [DATE] August 2025 S M T W T F S 27 28 29 30 31 1 2 3 4 5 …" at bounding box center [382, 83] width 630 height 21
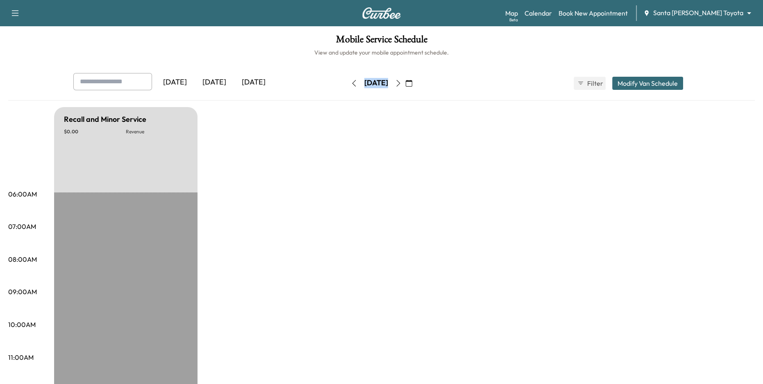
click at [351, 82] on icon "button" at bounding box center [354, 83] width 7 height 7
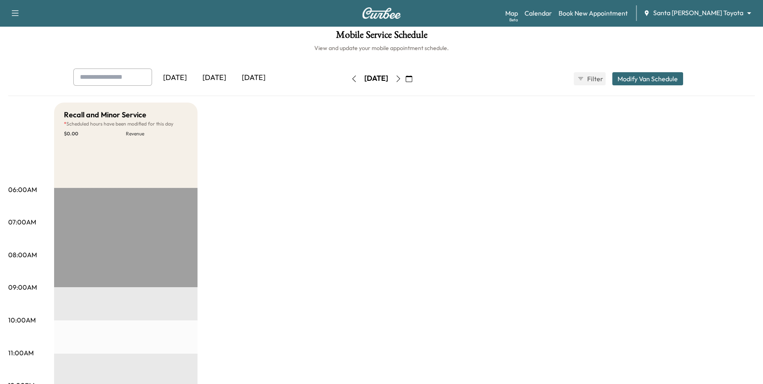
scroll to position [6, 0]
click at [347, 82] on button "button" at bounding box center [354, 77] width 14 height 13
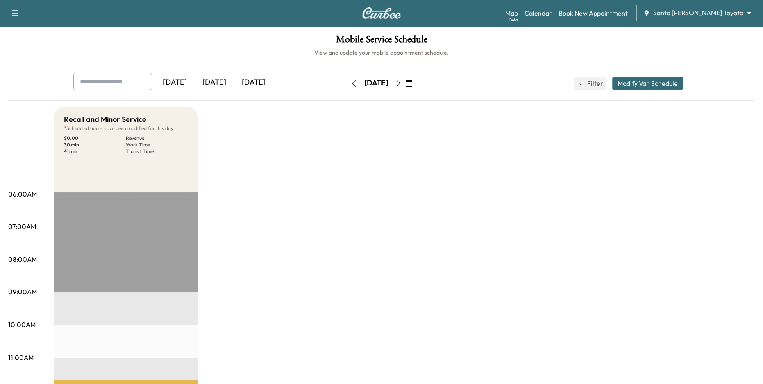
click at [592, 15] on link "Book New Appointment" at bounding box center [593, 13] width 69 height 10
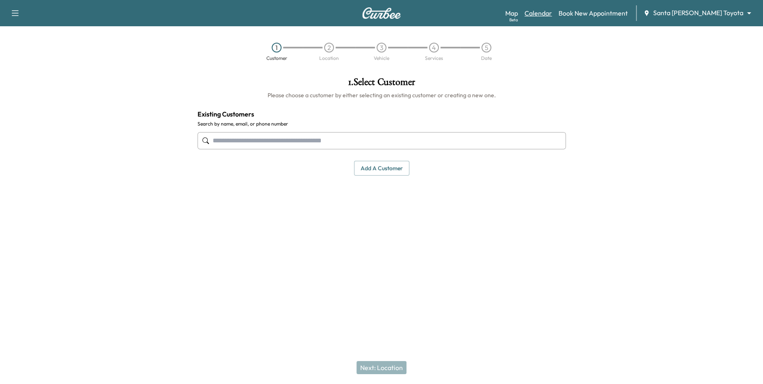
click at [552, 11] on link "Calendar" at bounding box center [538, 13] width 27 height 10
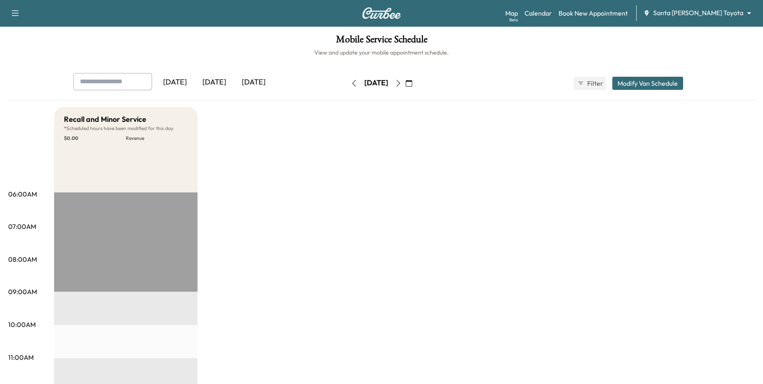
click at [215, 87] on div "[DATE]" at bounding box center [214, 82] width 39 height 19
click at [708, 18] on div "Map Beta Calendar Book New Appointment Santa [PERSON_NAME] Toyota ******** ​" at bounding box center [631, 13] width 251 height 16
click at [706, 17] on body "Support Log Out Map Beta Calendar Book New Appointment Santa [PERSON_NAME] Toyo…" at bounding box center [381, 192] width 763 height 384
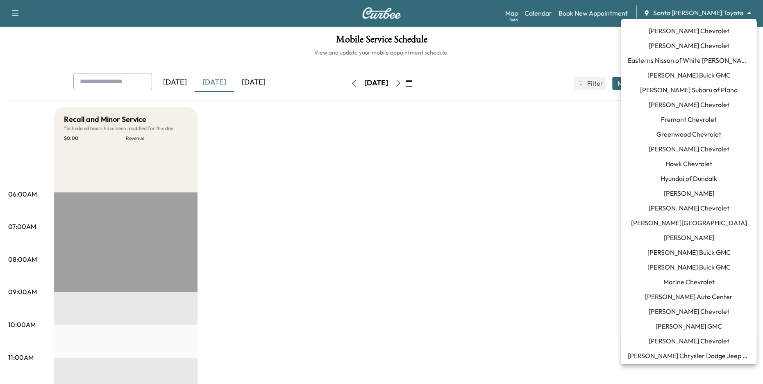
scroll to position [116, 0]
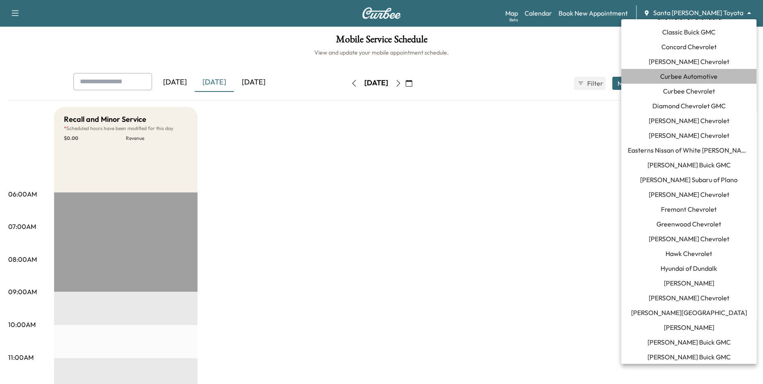
click at [699, 75] on span "Curbee Automotive" at bounding box center [689, 76] width 57 height 10
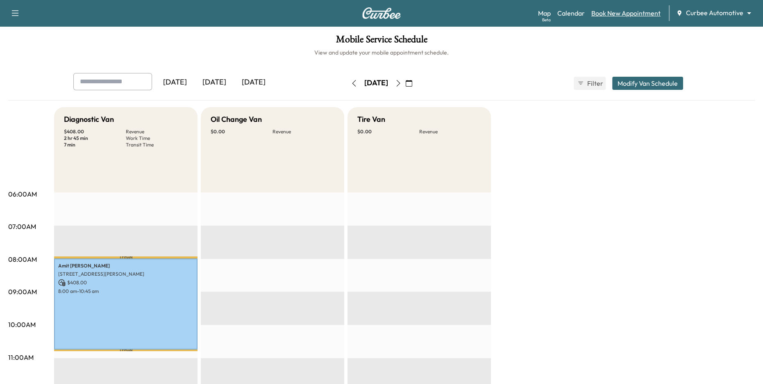
click at [623, 16] on link "Book New Appointment" at bounding box center [626, 13] width 69 height 10
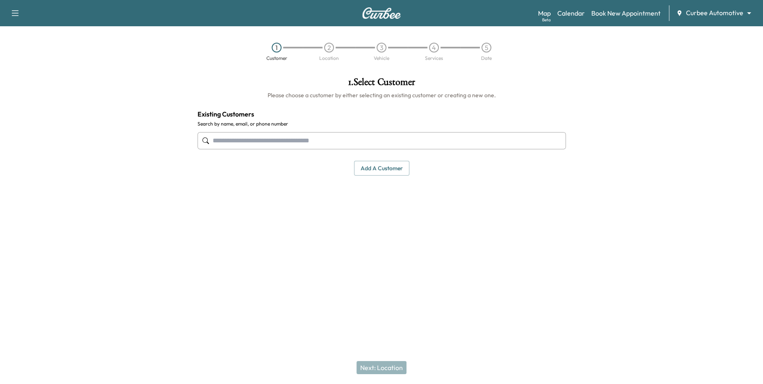
click at [315, 139] on input "text" at bounding box center [382, 140] width 369 height 17
type input "*"
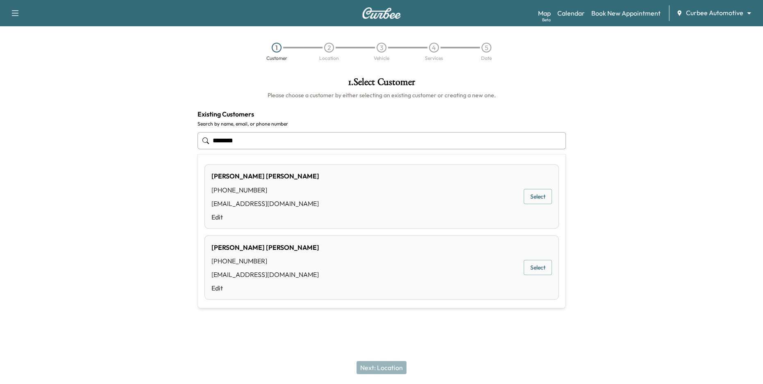
click at [271, 238] on div "[PERSON_NAME] [PHONE_NUMBER] [PERSON_NAME][EMAIL_ADDRESS][DOMAIN_NAME] Edit Sel…" at bounding box center [382, 267] width 355 height 64
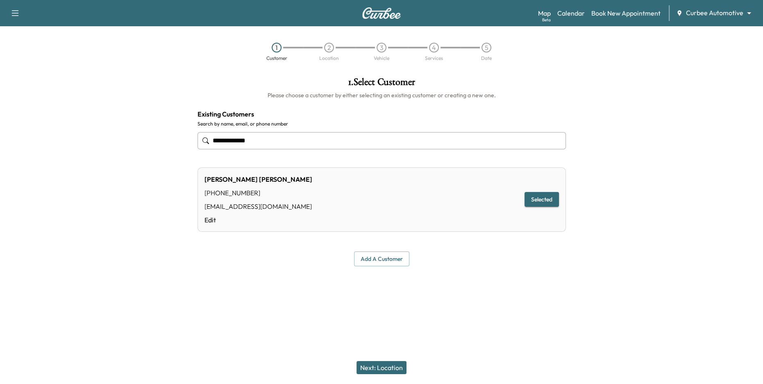
type input "**********"
click at [381, 362] on button "Next: Location" at bounding box center [382, 367] width 50 height 13
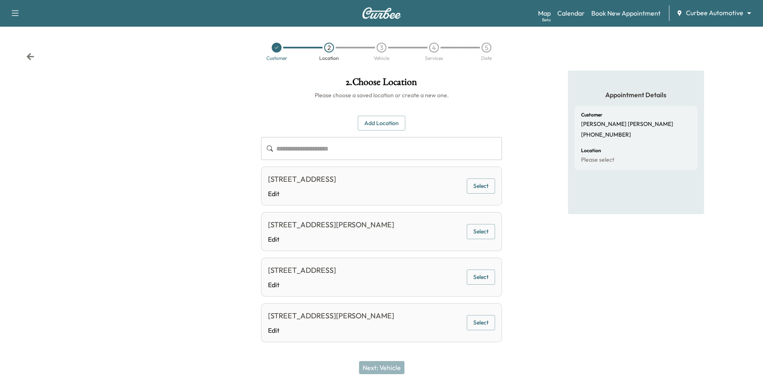
scroll to position [7, 0]
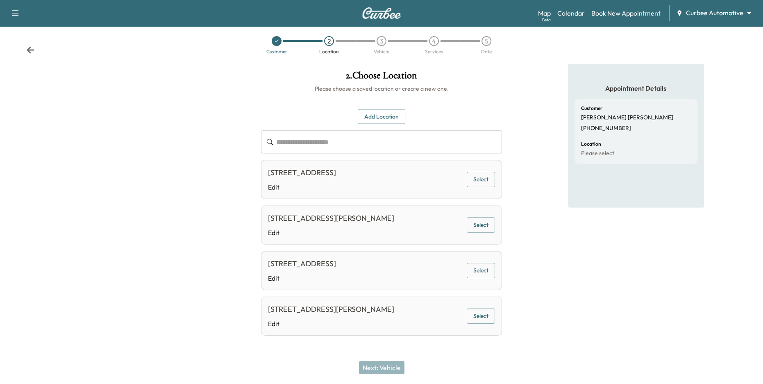
click at [487, 317] on button "Select" at bounding box center [481, 315] width 28 height 15
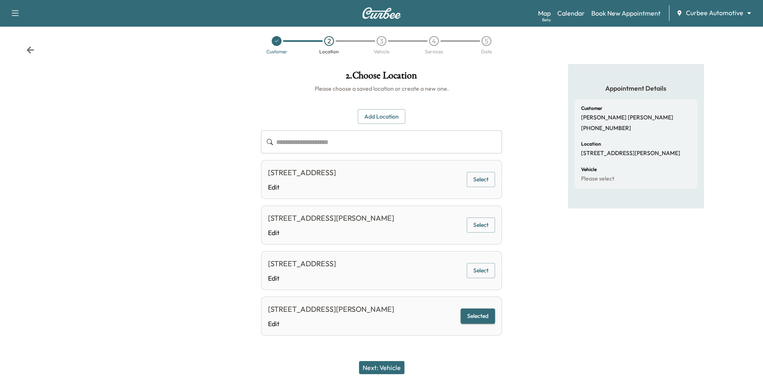
click at [399, 360] on div "Next: Vehicle" at bounding box center [381, 367] width 763 height 33
click at [395, 366] on button "Next: Vehicle" at bounding box center [382, 367] width 46 height 13
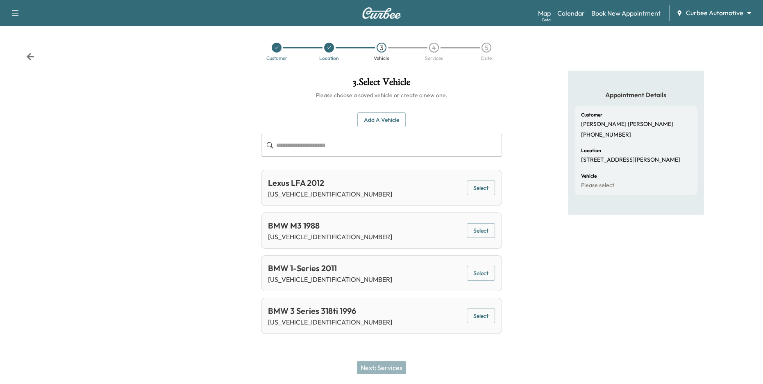
click at [484, 232] on button "Select" at bounding box center [481, 230] width 28 height 15
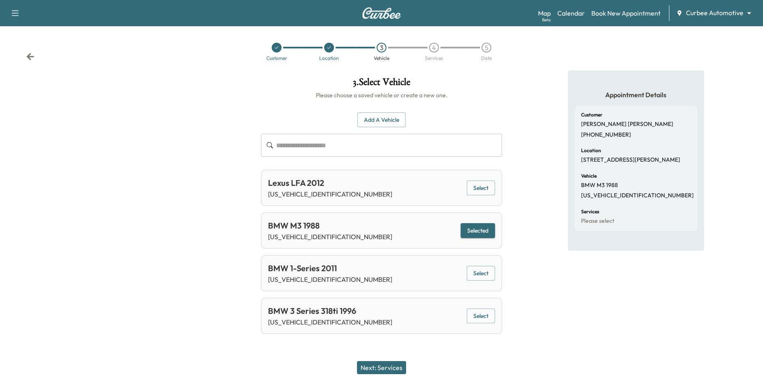
click at [391, 367] on button "Next: Services" at bounding box center [381, 367] width 49 height 13
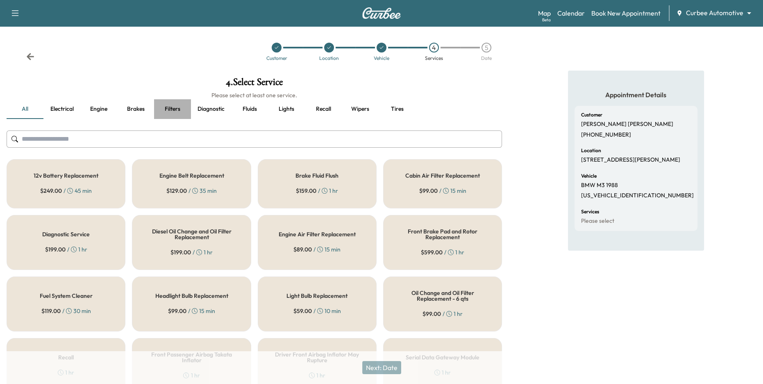
click at [182, 109] on button "Filters" at bounding box center [172, 109] width 37 height 20
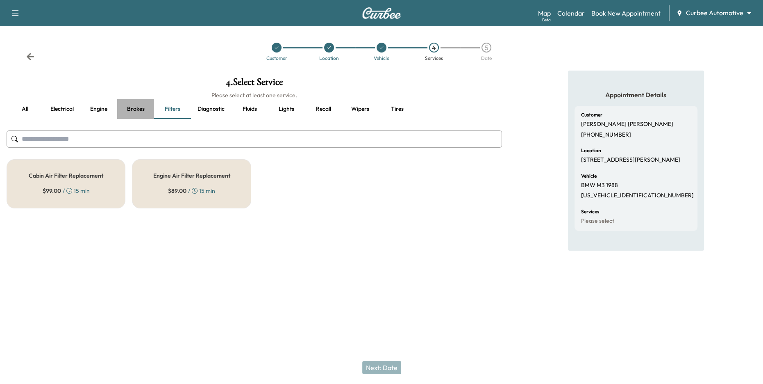
click at [148, 107] on button "Brakes" at bounding box center [135, 109] width 37 height 20
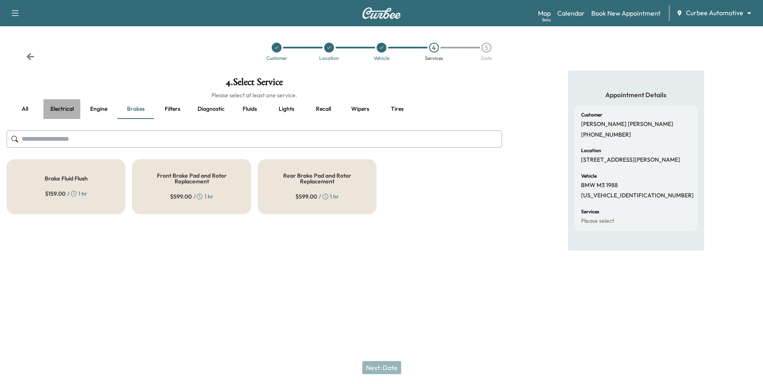
click at [70, 113] on button "Electrical" at bounding box center [61, 109] width 37 height 20
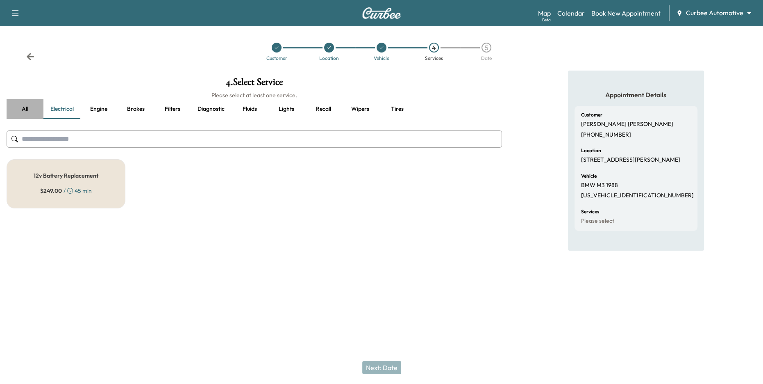
click at [27, 110] on button "all" at bounding box center [25, 109] width 37 height 20
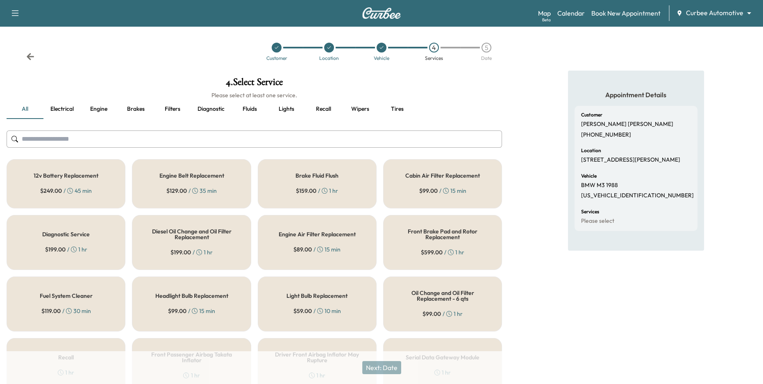
scroll to position [51, 0]
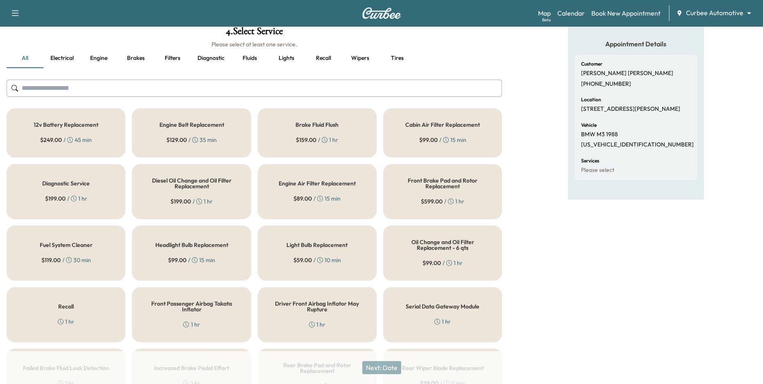
click at [196, 138] on icon at bounding box center [195, 140] width 6 height 6
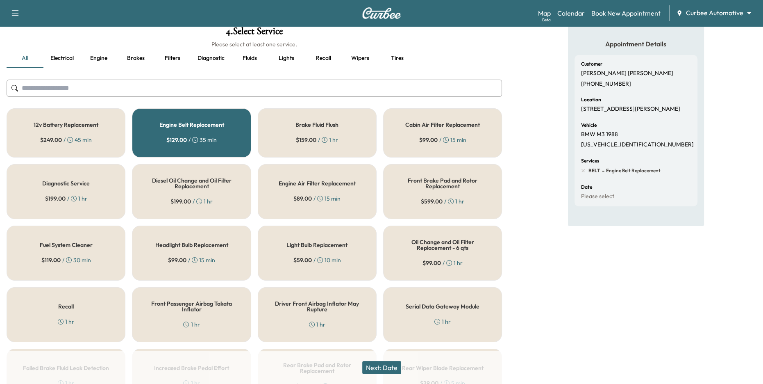
click at [191, 189] on div "Diesel Oil Change and Oil Filter Replacement $ 199.00 / 1 hr" at bounding box center [191, 191] width 119 height 55
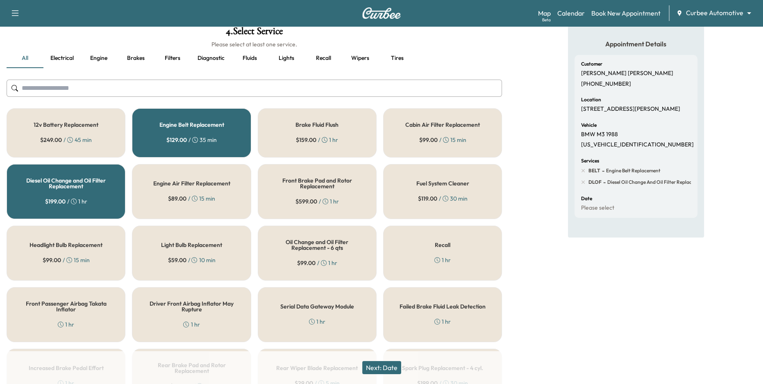
click at [204, 249] on div "Light Bulb Replacement $ 59.00 / 10 min" at bounding box center [191, 253] width 119 height 55
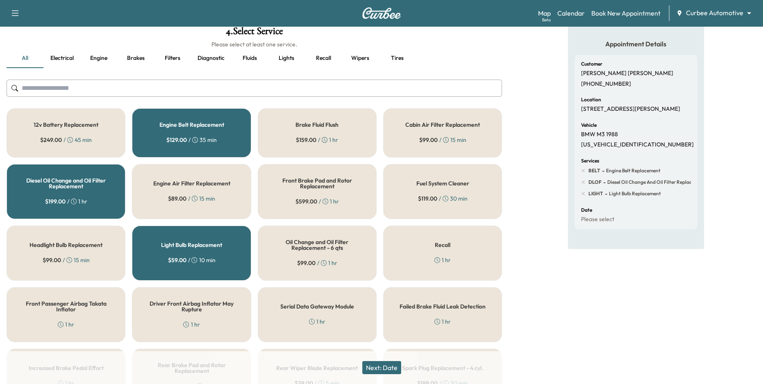
click at [374, 364] on button "Next: Date" at bounding box center [381, 367] width 39 height 13
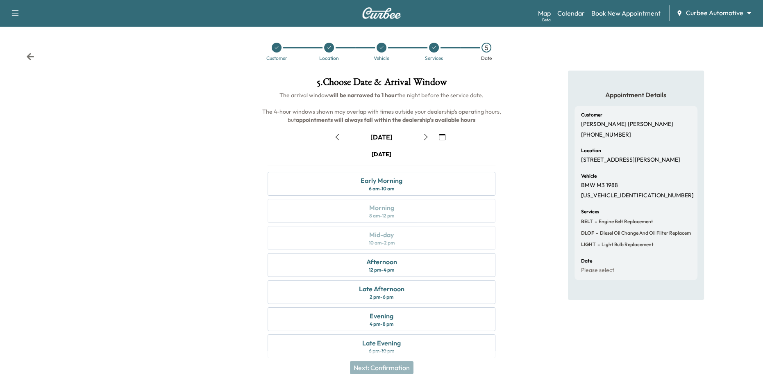
scroll to position [9, 0]
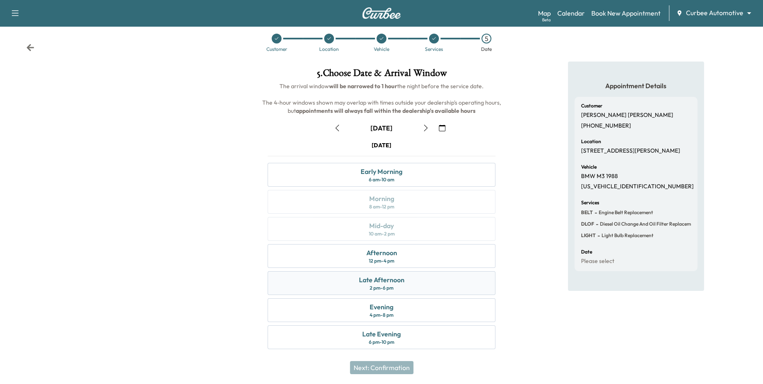
click at [384, 285] on div "2 pm - 6 pm" at bounding box center [382, 288] width 24 height 7
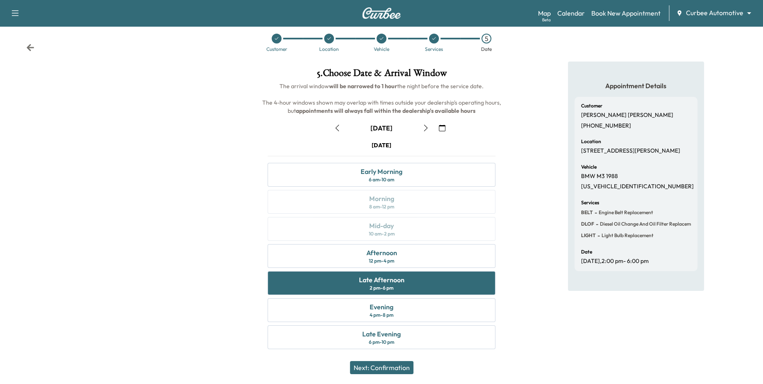
click at [378, 369] on button "Next: Confirmation" at bounding box center [382, 367] width 64 height 13
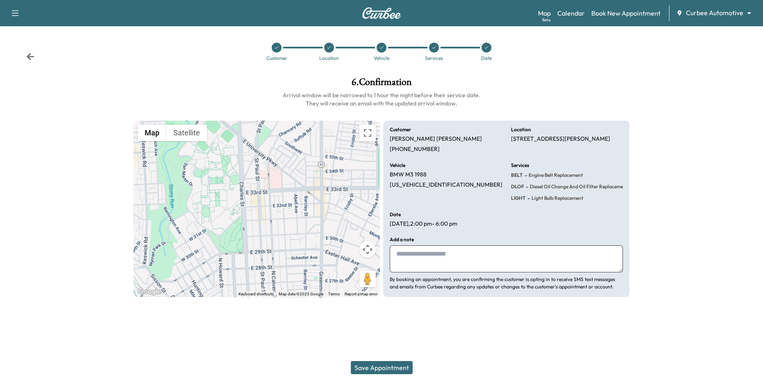
click at [388, 370] on button "Save Appointment" at bounding box center [382, 367] width 62 height 13
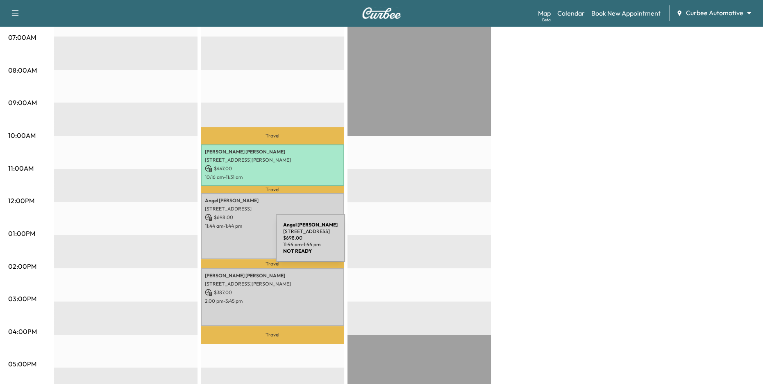
scroll to position [195, 0]
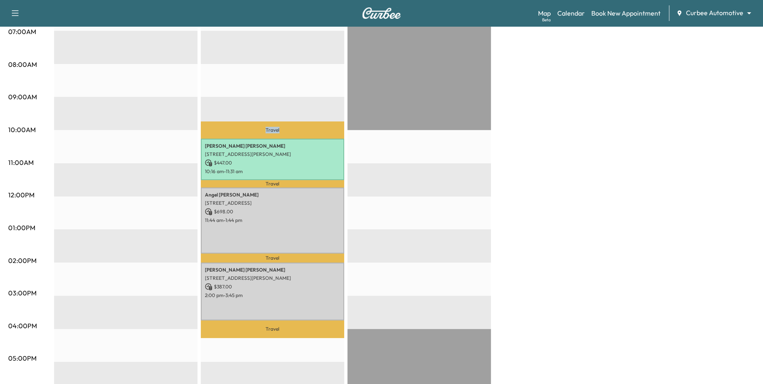
drag, startPoint x: 257, startPoint y: 128, endPoint x: 297, endPoint y: 150, distance: 45.5
click at [299, 134] on p "Travel" at bounding box center [273, 129] width 144 height 17
drag, startPoint x: 257, startPoint y: 185, endPoint x: 294, endPoint y: 185, distance: 37.7
click at [294, 185] on p "Travel" at bounding box center [273, 183] width 144 height 7
click at [370, 199] on div "EST Start" at bounding box center [420, 263] width 144 height 530
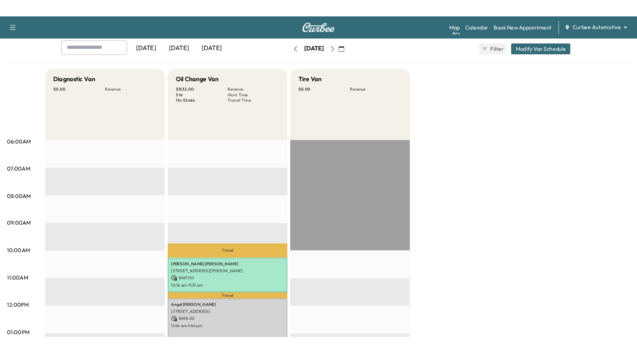
scroll to position [0, 0]
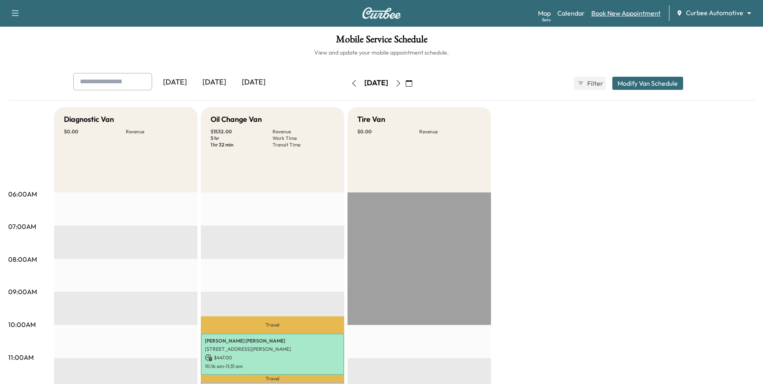
click at [599, 12] on link "Book New Appointment" at bounding box center [626, 13] width 69 height 10
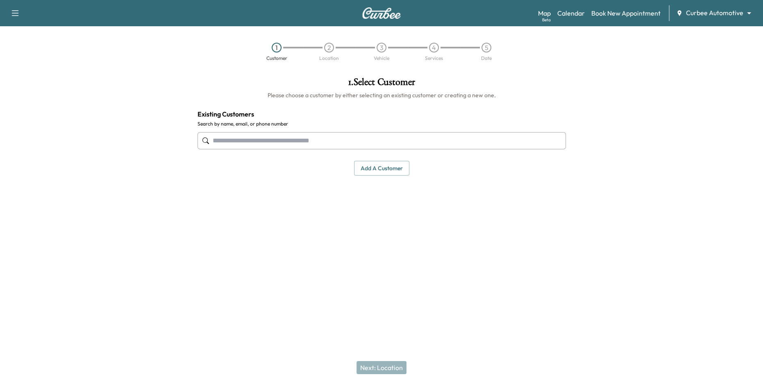
click at [329, 142] on input "text" at bounding box center [382, 140] width 369 height 17
click at [310, 142] on input "text" at bounding box center [382, 140] width 369 height 17
click at [574, 16] on link "Calendar" at bounding box center [571, 13] width 27 height 10
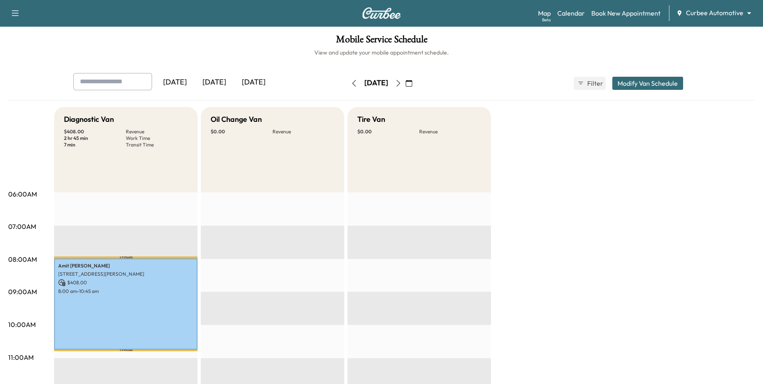
click at [402, 84] on icon "button" at bounding box center [398, 83] width 7 height 7
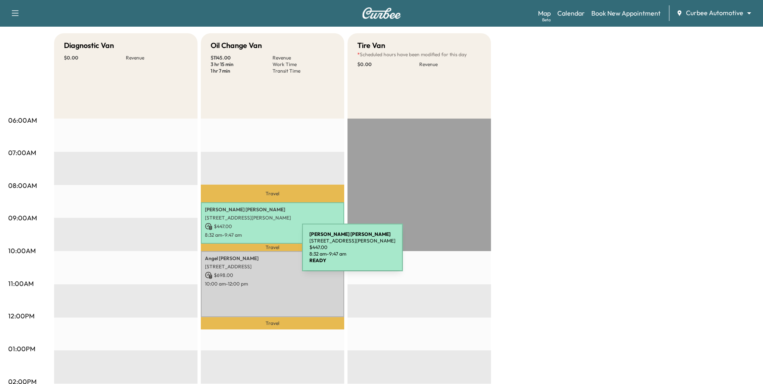
scroll to position [78, 0]
